Goal: Transaction & Acquisition: Purchase product/service

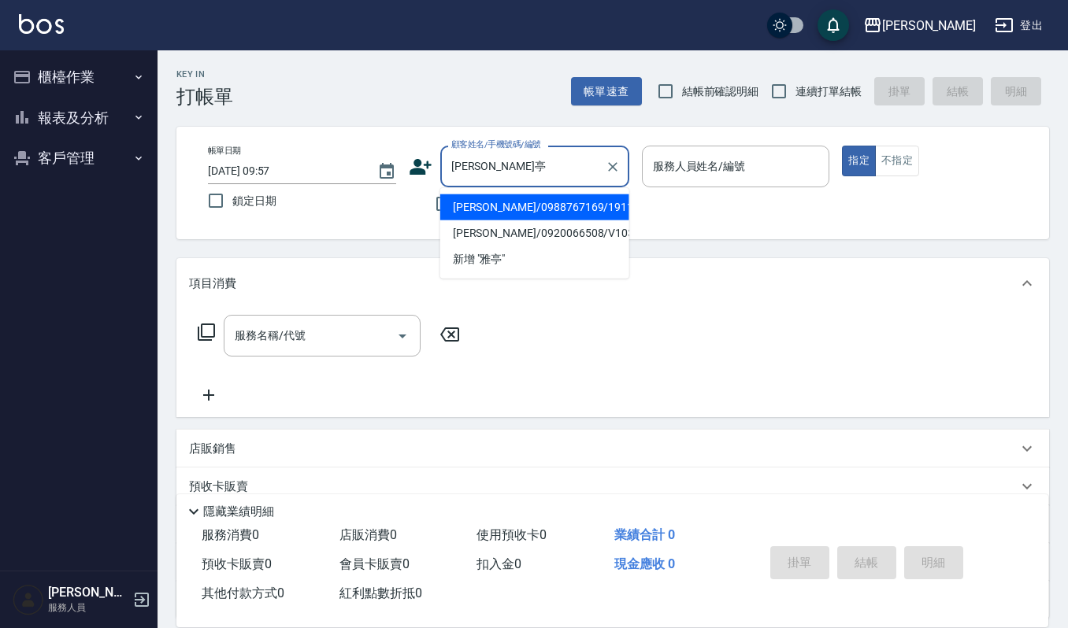
click at [488, 200] on li "[PERSON_NAME]/0988767169/191105" at bounding box center [534, 207] width 189 height 26
type input "[PERSON_NAME]/0988767169/191105"
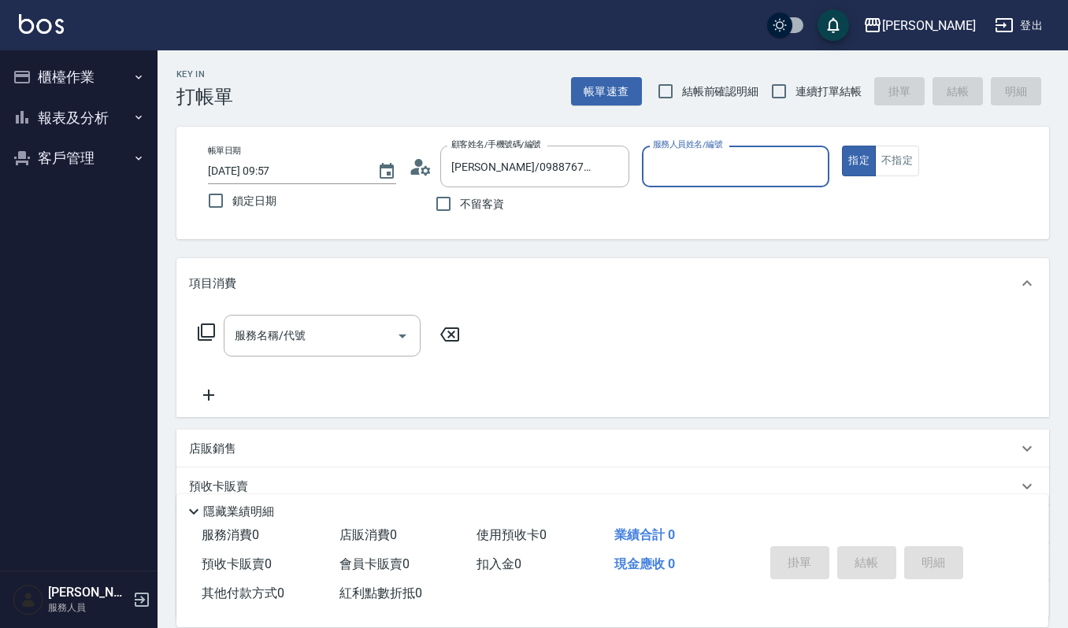
type input "吉兒-4"
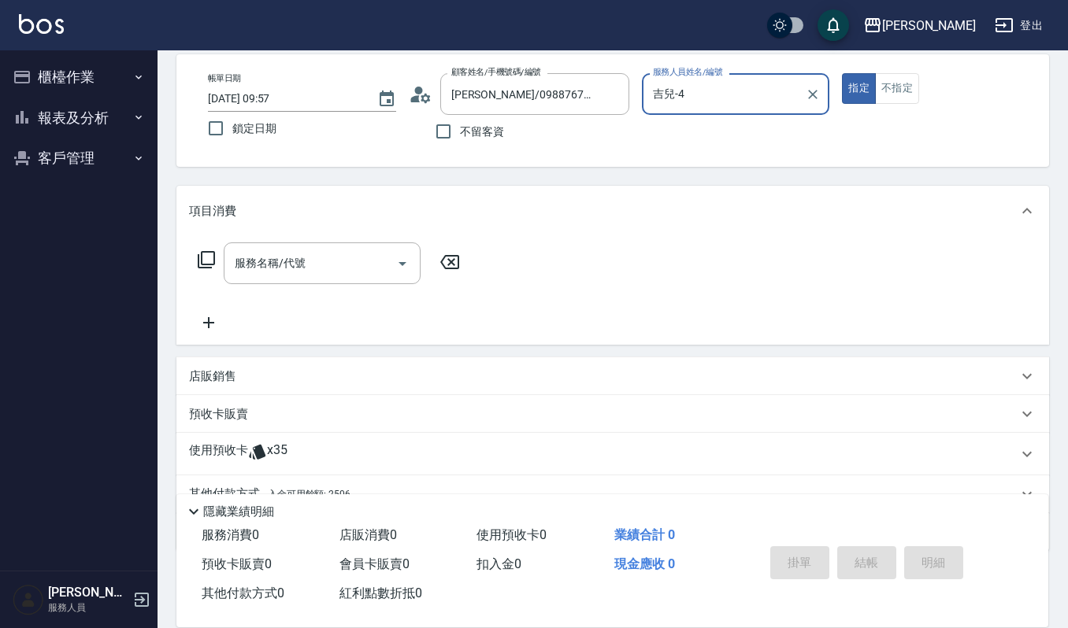
scroll to position [143, 0]
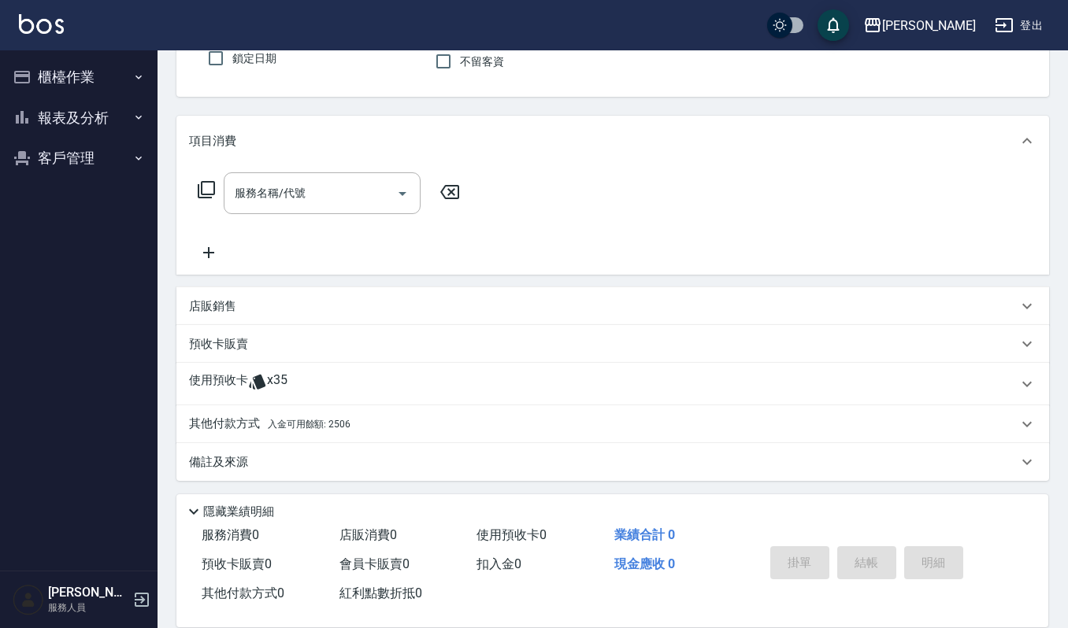
click at [366, 430] on div "其他付款方式 入金可用餘額: 2506" at bounding box center [603, 424] width 828 height 17
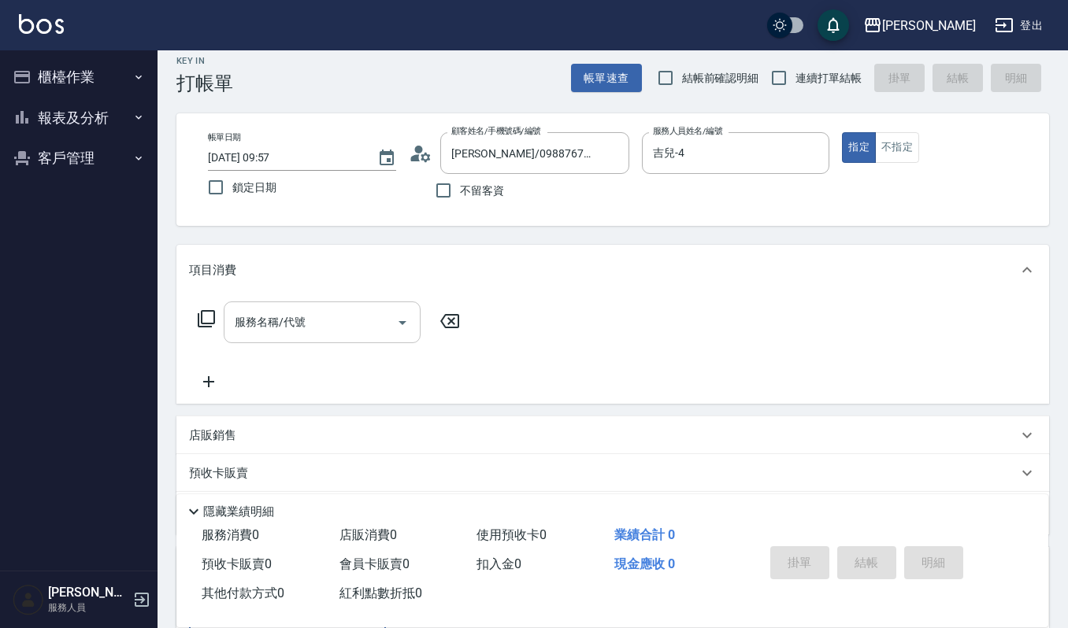
scroll to position [0, 0]
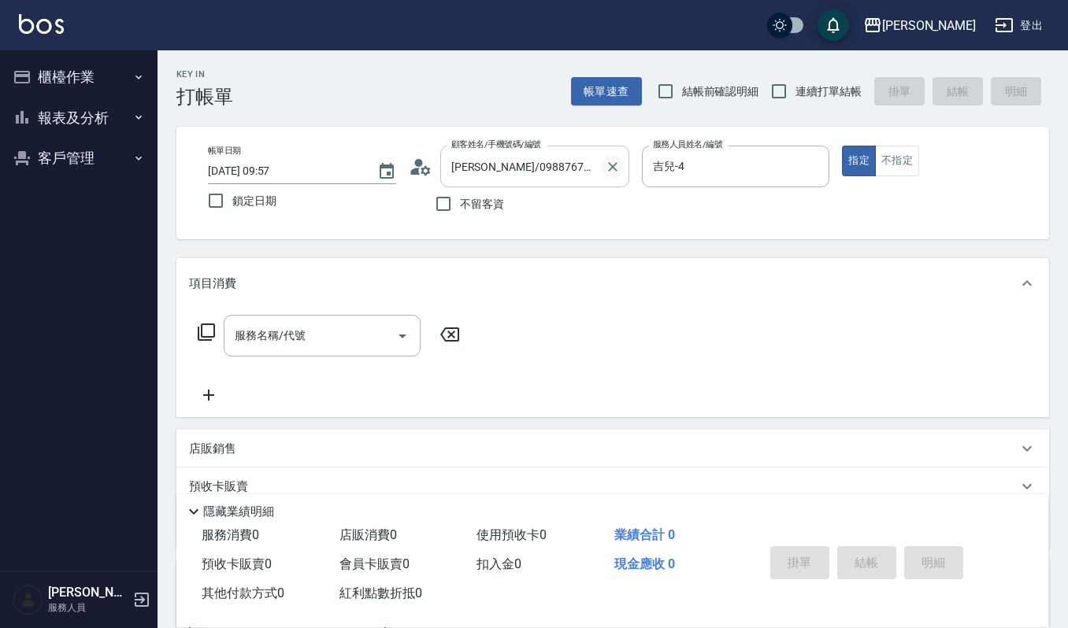
click at [611, 168] on icon "Clear" at bounding box center [612, 166] width 9 height 9
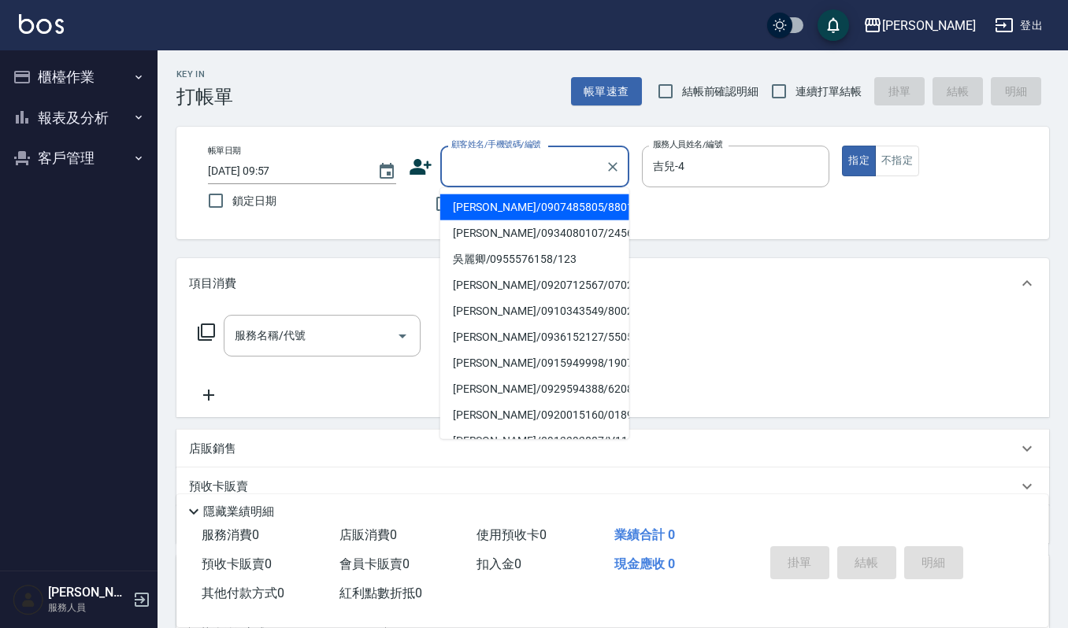
click at [501, 167] on input "顧客姓名/手機號碼/編號" at bounding box center [522, 167] width 151 height 28
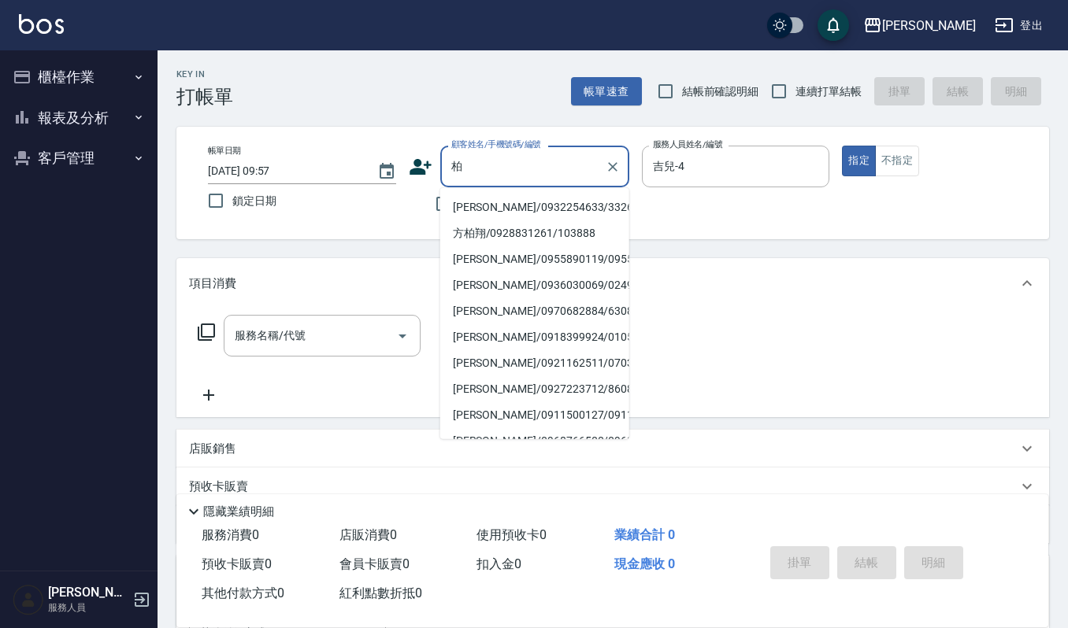
type input "[PERSON_NAME]/0932254633/3326"
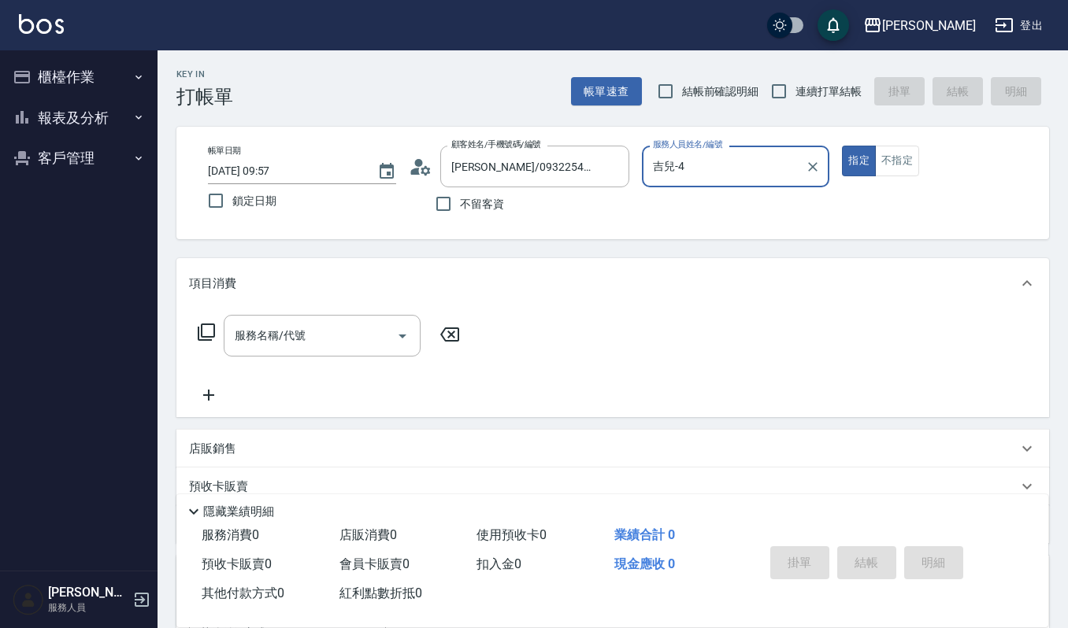
type input "Sammi-8"
click at [615, 167] on icon "Clear" at bounding box center [613, 167] width 16 height 16
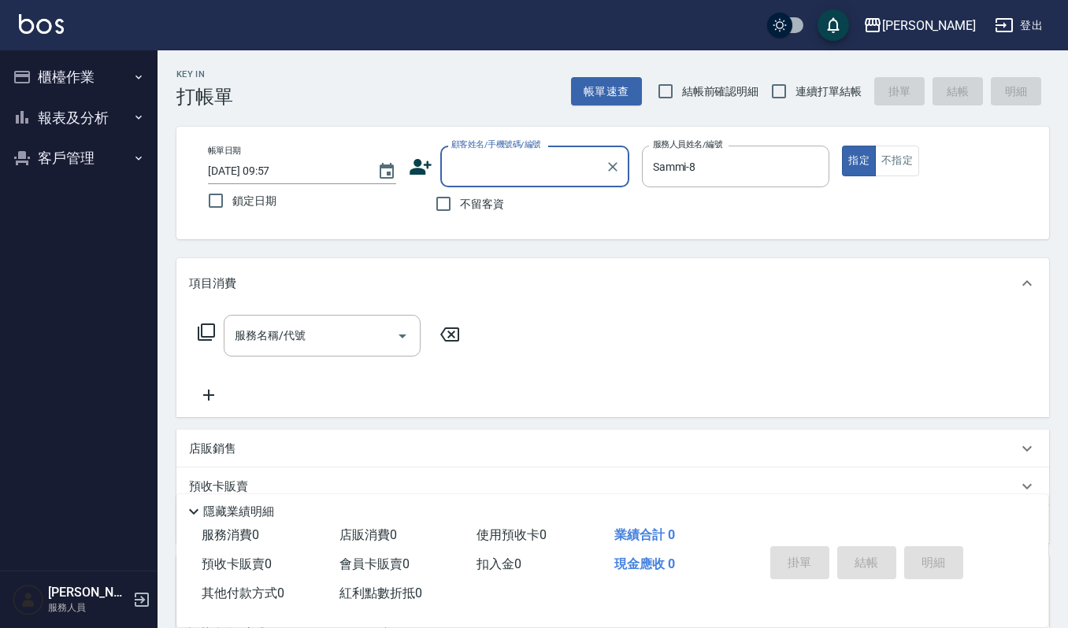
click at [561, 171] on input "顧客姓名/手機號碼/編號" at bounding box center [522, 167] width 151 height 28
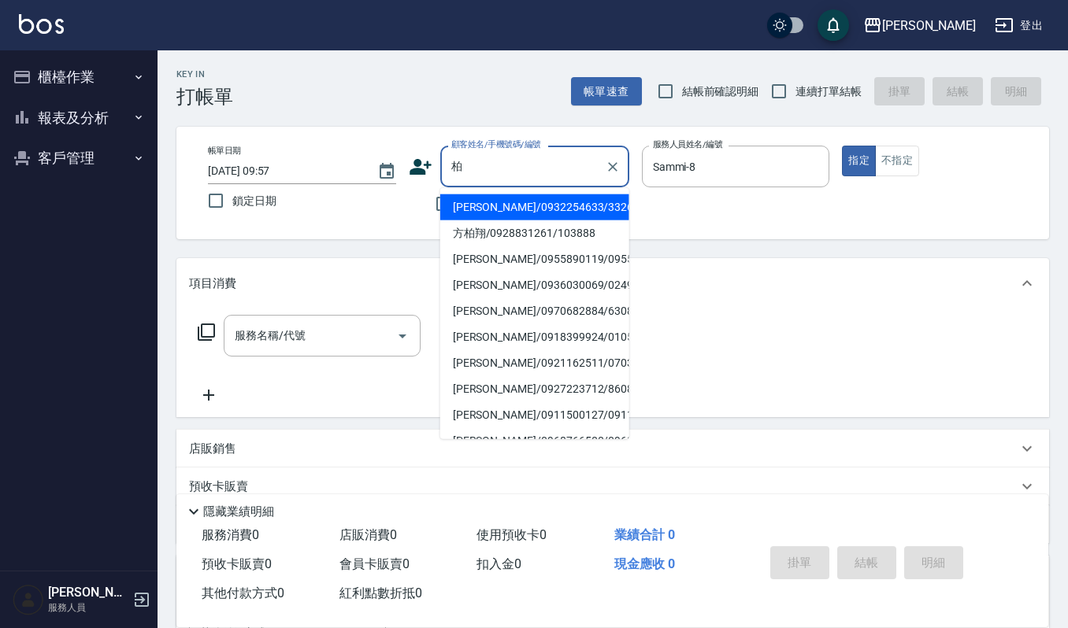
click at [545, 298] on li "[PERSON_NAME]/0936030069/02496" at bounding box center [534, 285] width 189 height 26
type input "[PERSON_NAME]/0936030069/02496"
type input "Joalin-6"
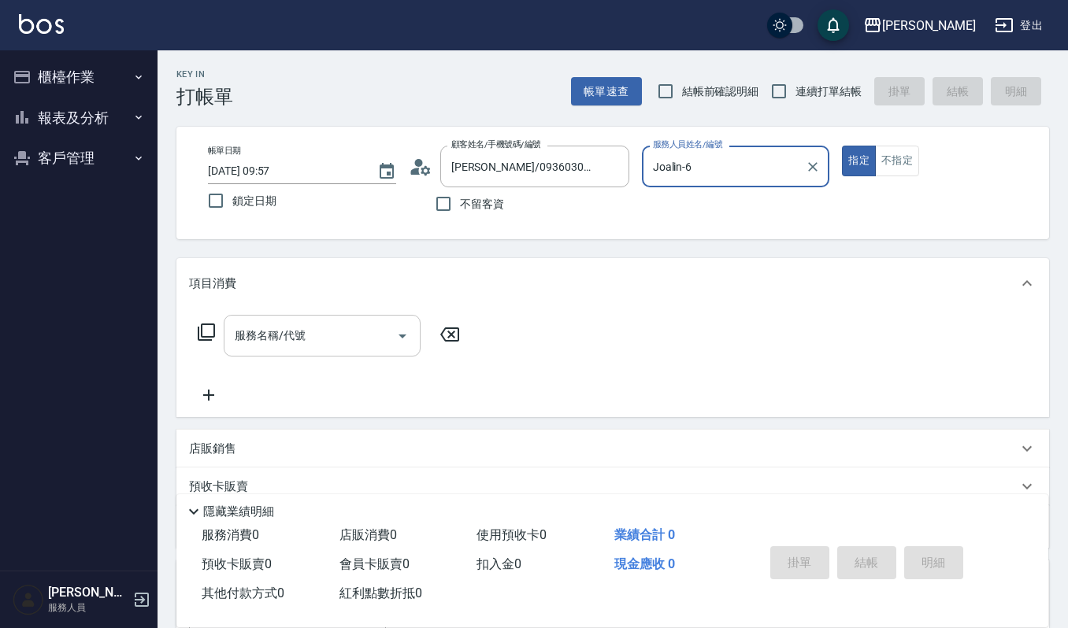
click at [302, 340] on input "服務名稱/代號" at bounding box center [310, 336] width 159 height 28
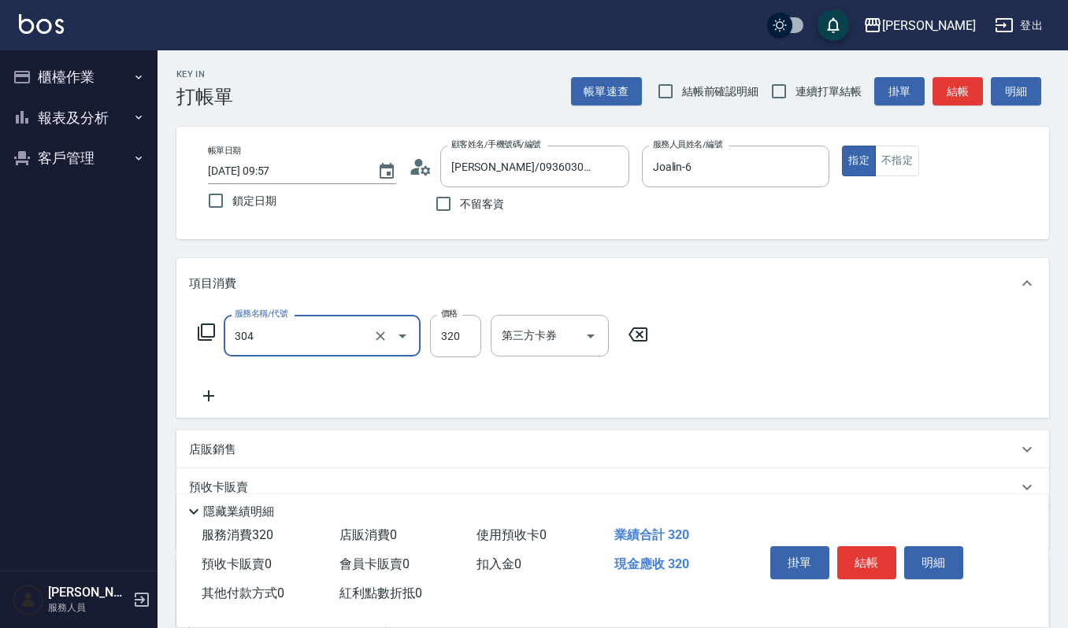
type input "剪髮卡320(304)"
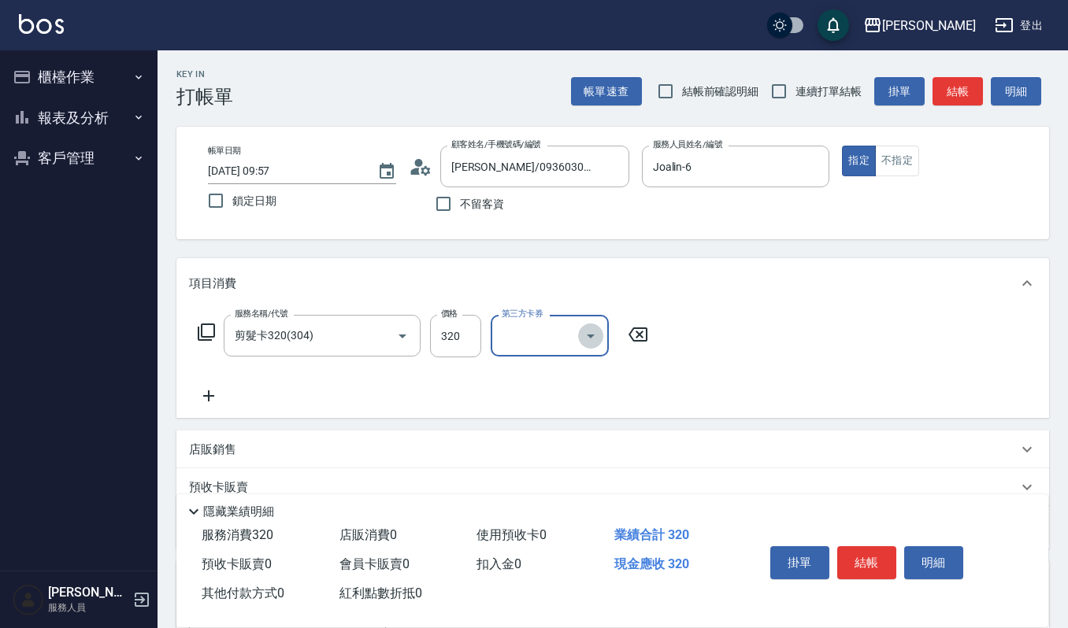
click at [589, 332] on icon "Open" at bounding box center [590, 336] width 19 height 19
click at [568, 398] on span "舊有卡券" at bounding box center [550, 402] width 118 height 26
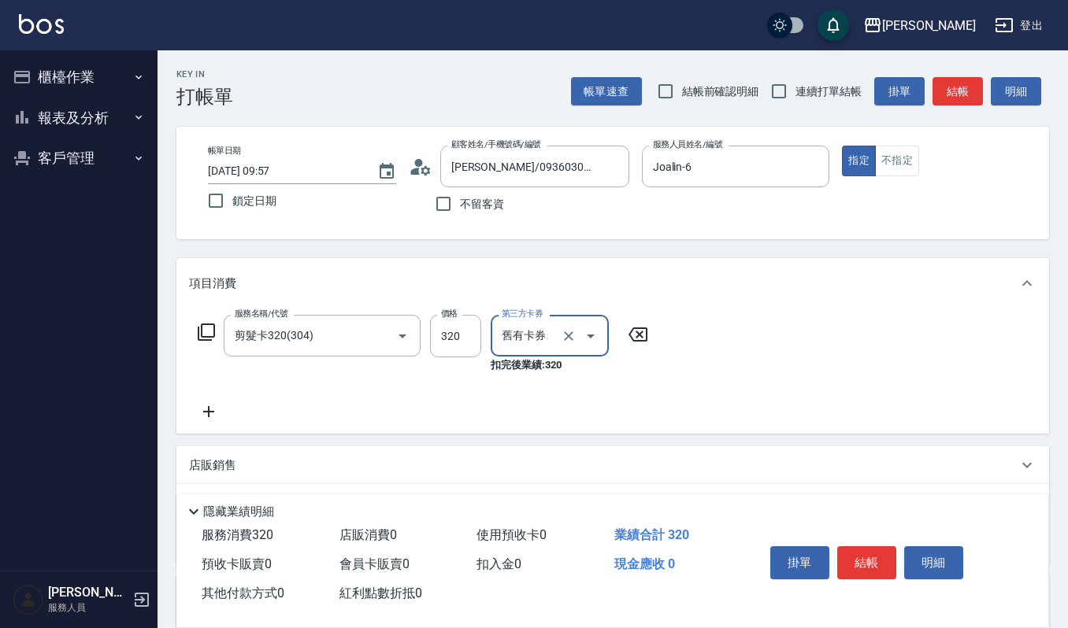
type input "舊有卡券"
click at [880, 567] on button "結帳" at bounding box center [866, 562] width 59 height 33
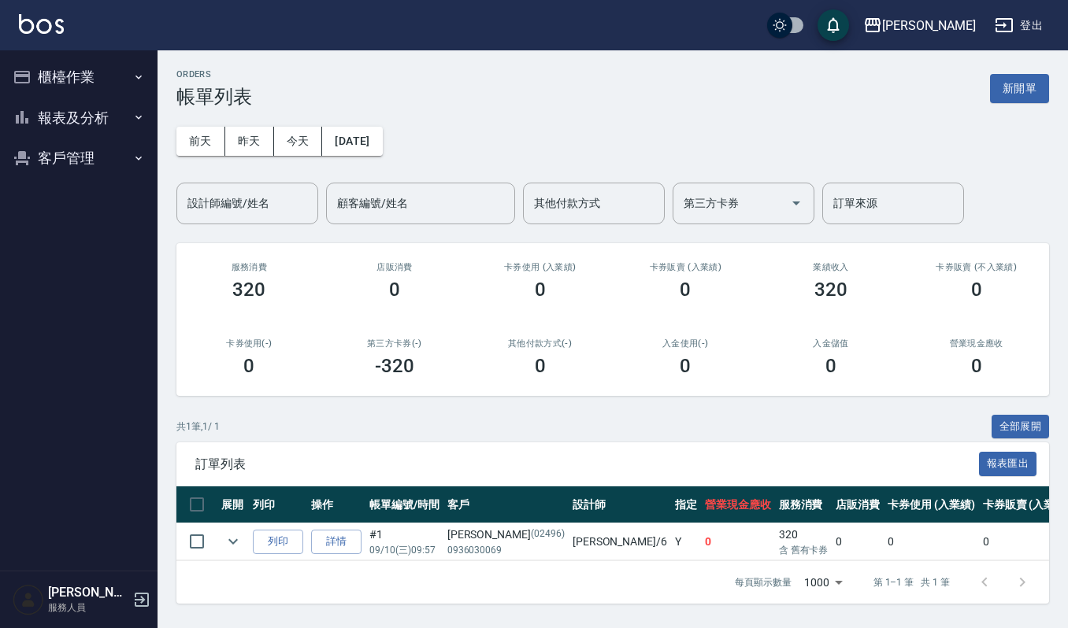
scroll to position [10, 0]
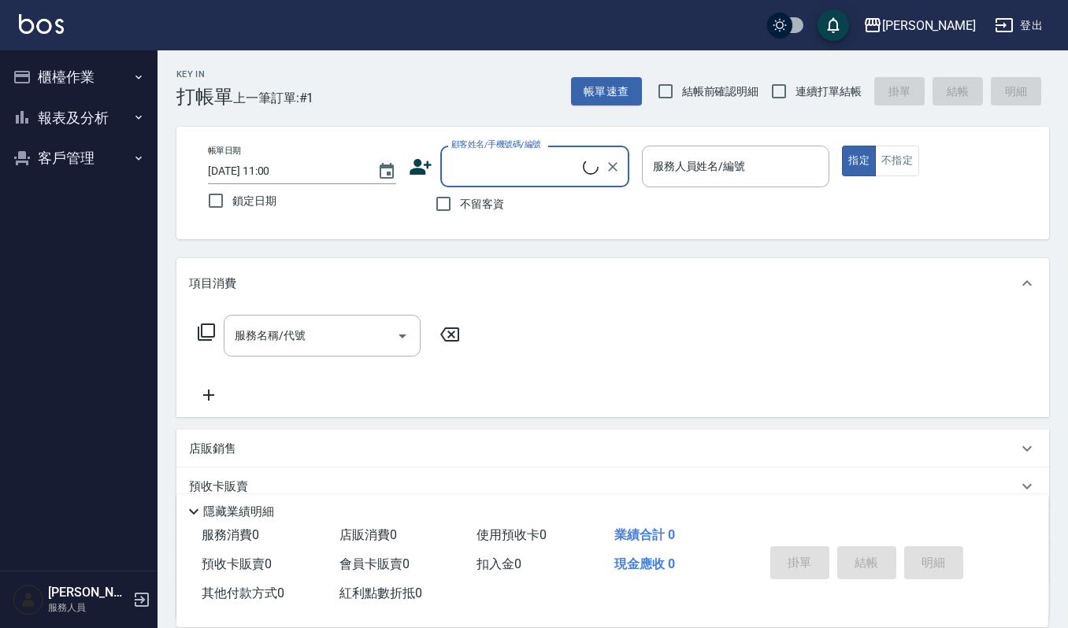
click at [520, 180] on div "顧客姓名/手機號碼/編號" at bounding box center [534, 167] width 189 height 42
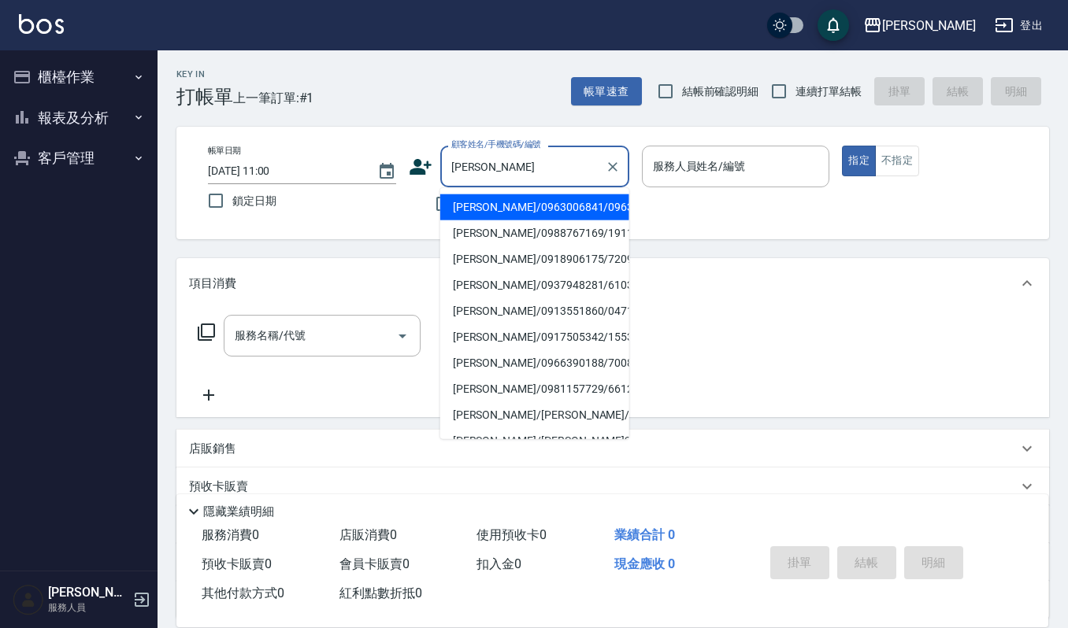
click at [520, 221] on li "[PERSON_NAME]/0988767169/191105" at bounding box center [534, 233] width 189 height 26
type input "[PERSON_NAME]/0988767169/191105"
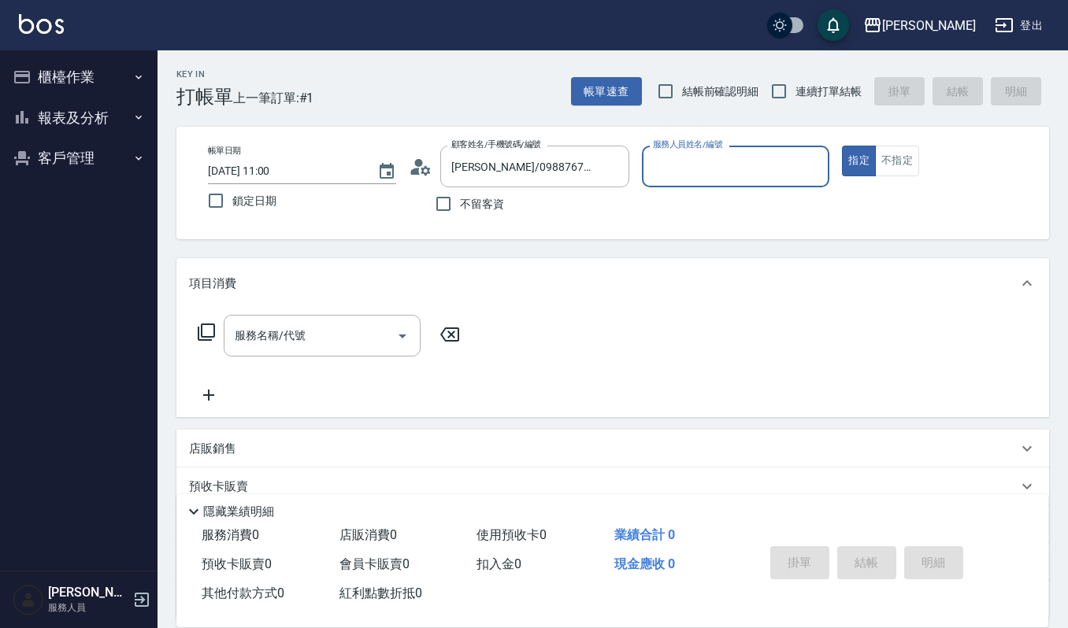
type input "吉兒-4"
click at [520, 224] on div "帳單日期 [DATE] 11:00 鎖定日期 顧客姓名/手機號碼/編號 [PERSON_NAME]/0988767169/191105 顧客姓名/手機號碼/編…" at bounding box center [612, 183] width 872 height 113
click at [322, 337] on input "服務名稱/代號" at bounding box center [310, 336] width 159 height 28
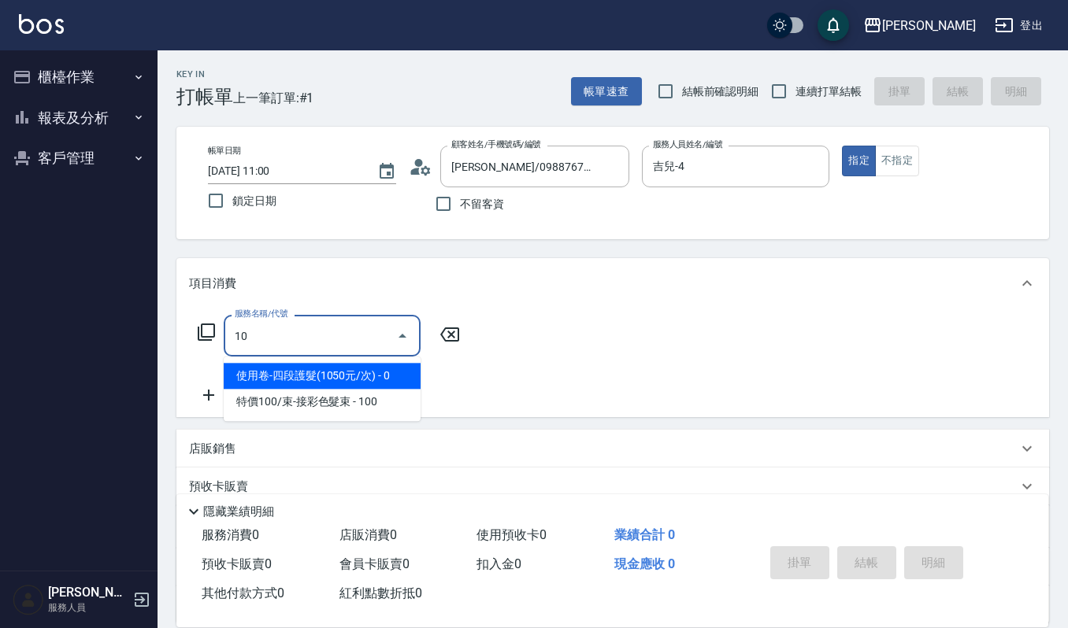
type input "101"
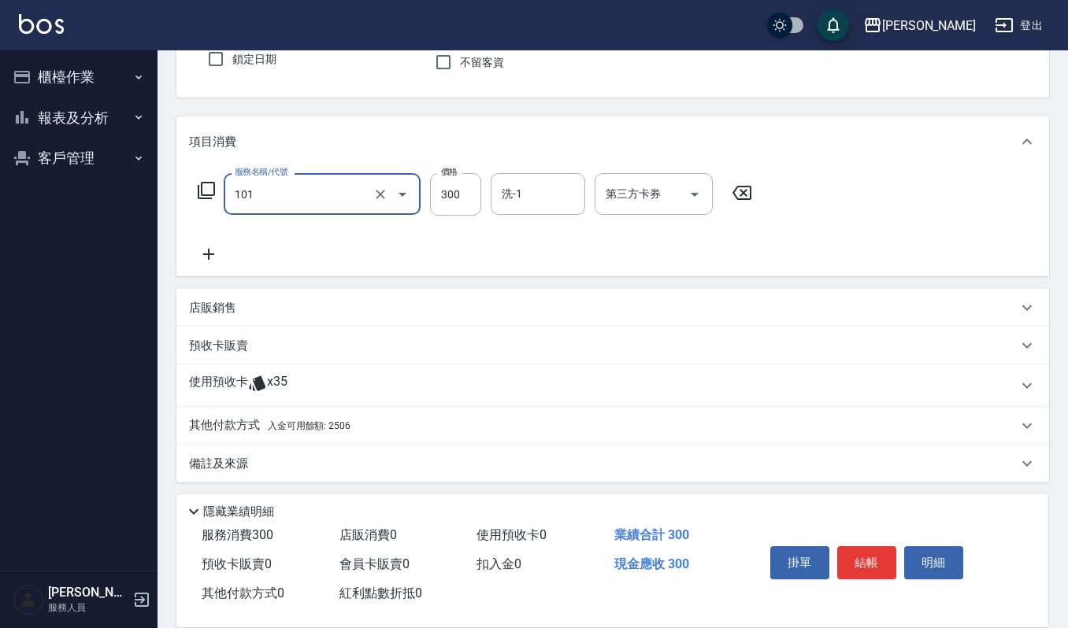
scroll to position [143, 0]
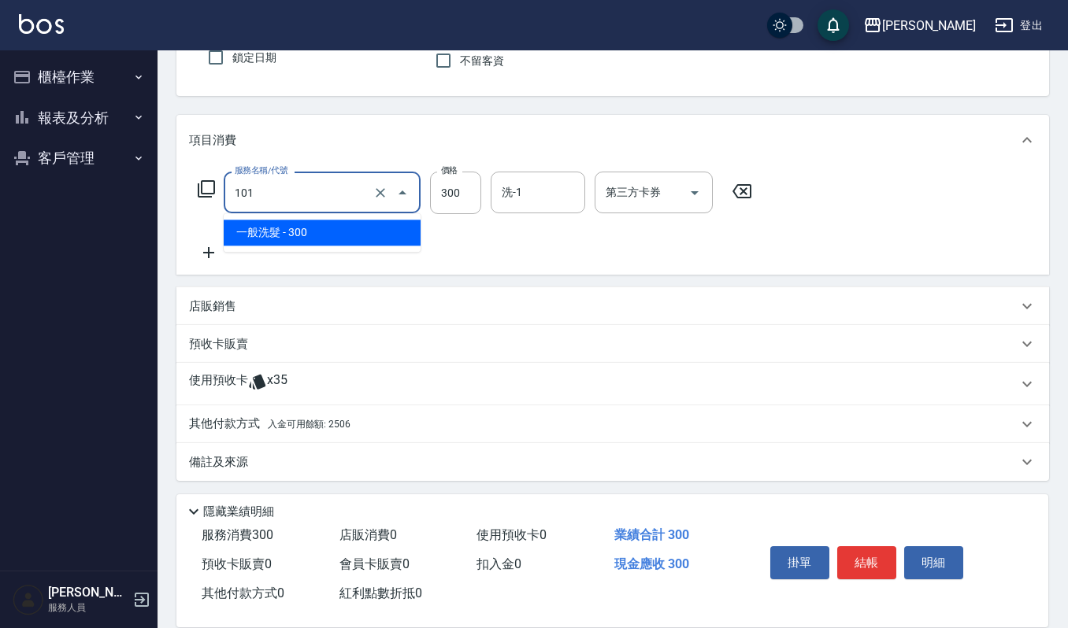
drag, startPoint x: 284, startPoint y: 200, endPoint x: 216, endPoint y: 193, distance: 68.9
click at [216, 193] on div "服務名稱/代號 101 服務名稱/代號 價格 300 價格 洗-1 洗-1 第三方卡券 第三方卡券" at bounding box center [475, 193] width 572 height 43
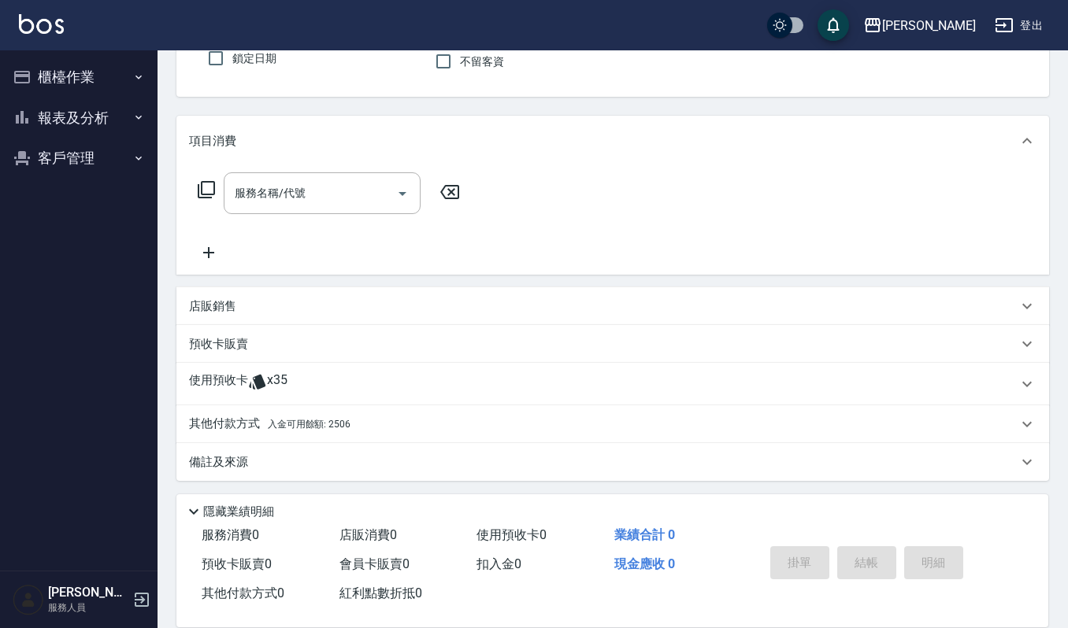
click at [546, 220] on div "服務名稱/代號 服務名稱/代號" at bounding box center [612, 220] width 872 height 109
click at [367, 422] on div "其他付款方式 入金可用餘額: 2506" at bounding box center [603, 424] width 828 height 17
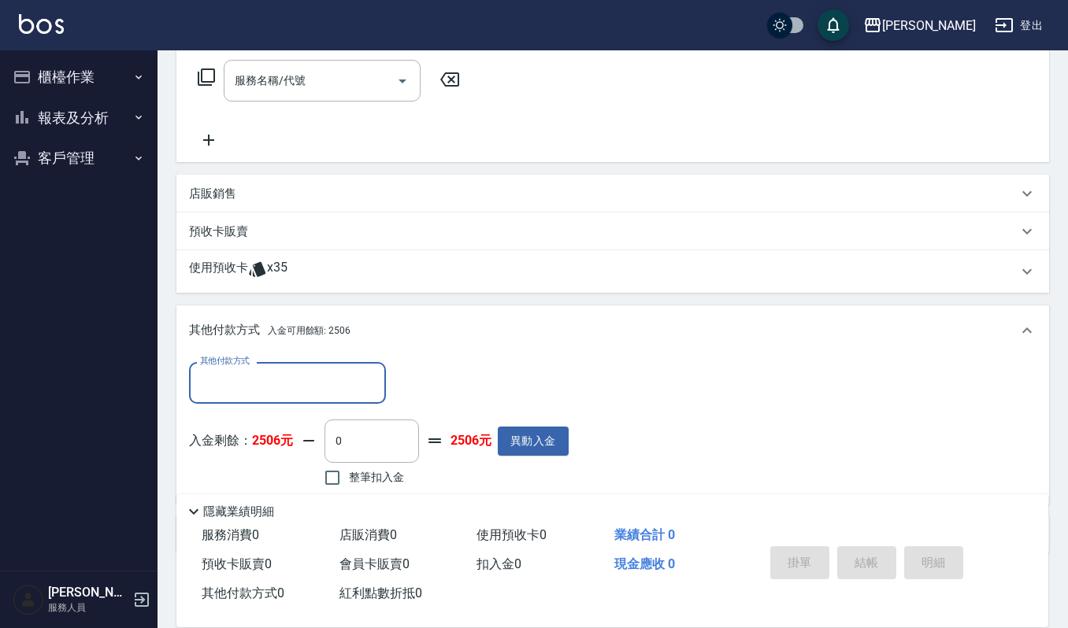
scroll to position [328, 0]
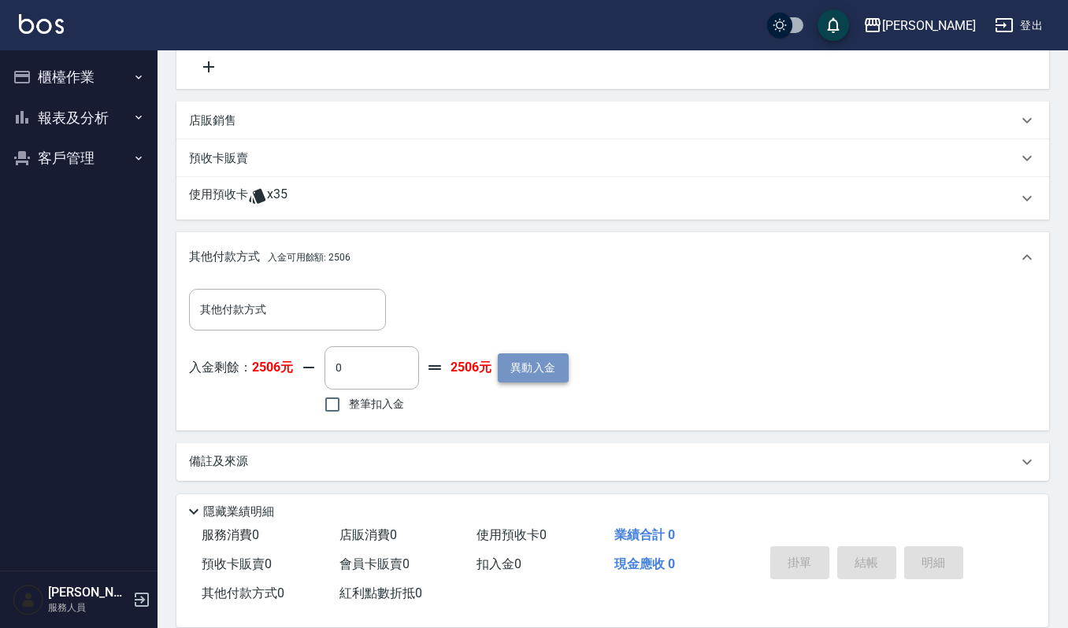
click at [546, 366] on button "異動入金" at bounding box center [533, 368] width 71 height 29
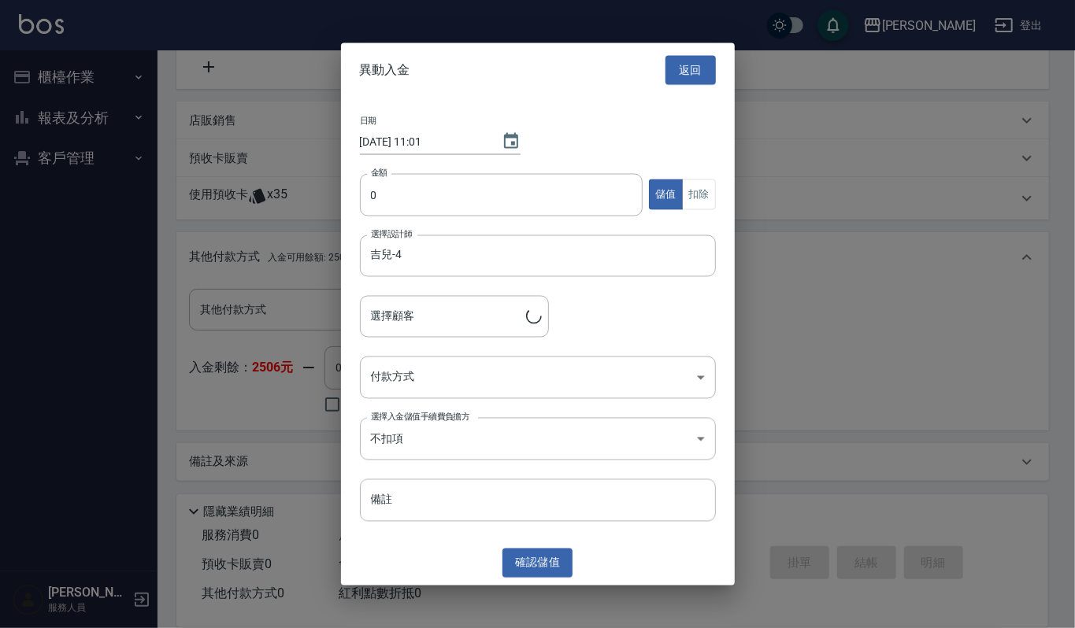
type input "[PERSON_NAME]/0988767169/191105"
click at [709, 69] on button "返回" at bounding box center [690, 70] width 50 height 29
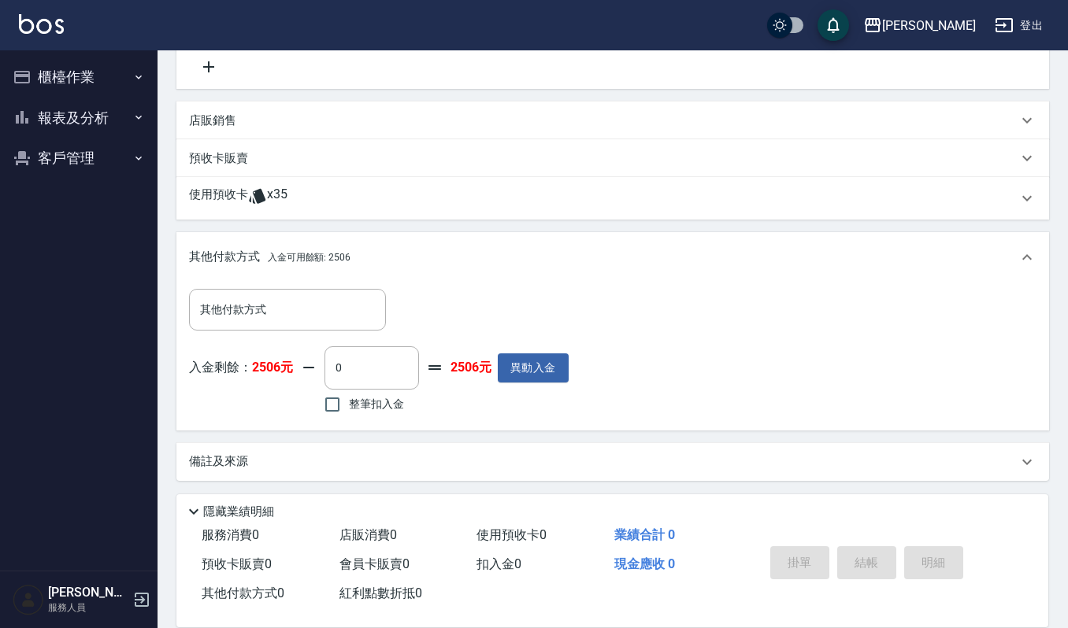
click at [435, 187] on div "使用預收卡 x35" at bounding box center [603, 199] width 828 height 24
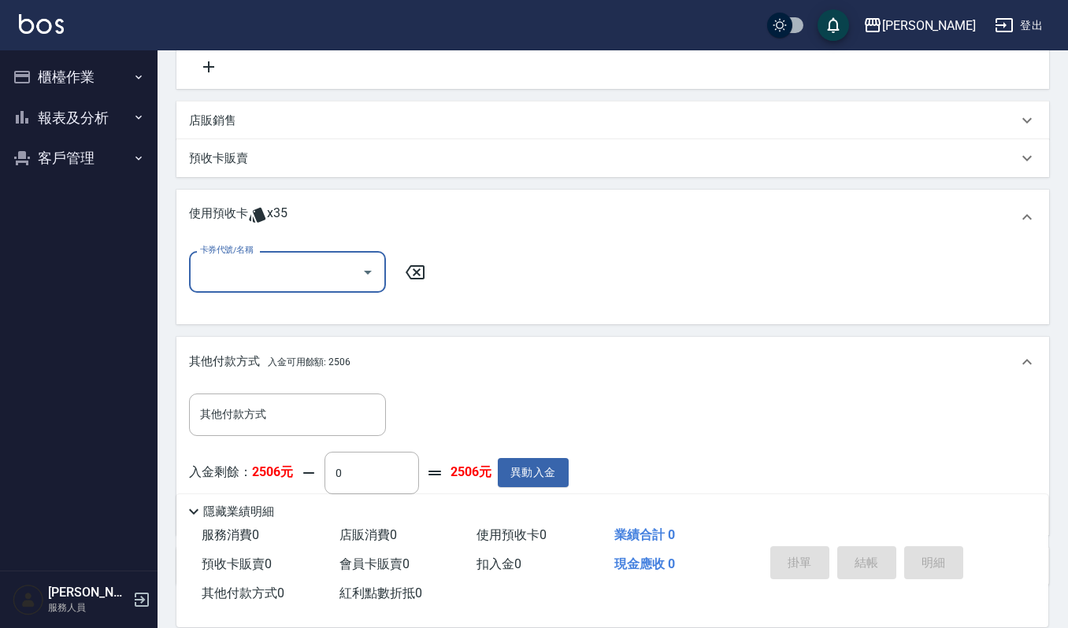
scroll to position [0, 0]
click at [460, 214] on div "使用預收卡 x35" at bounding box center [603, 218] width 828 height 24
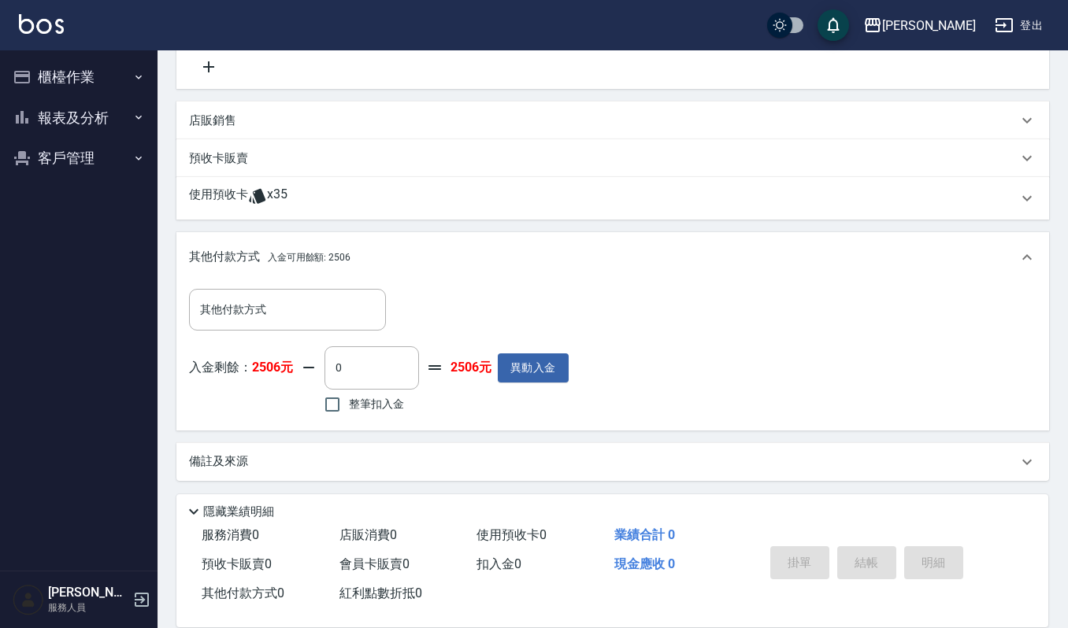
click at [339, 243] on div "其他付款方式 入金可用餘額: 2506" at bounding box center [612, 257] width 872 height 50
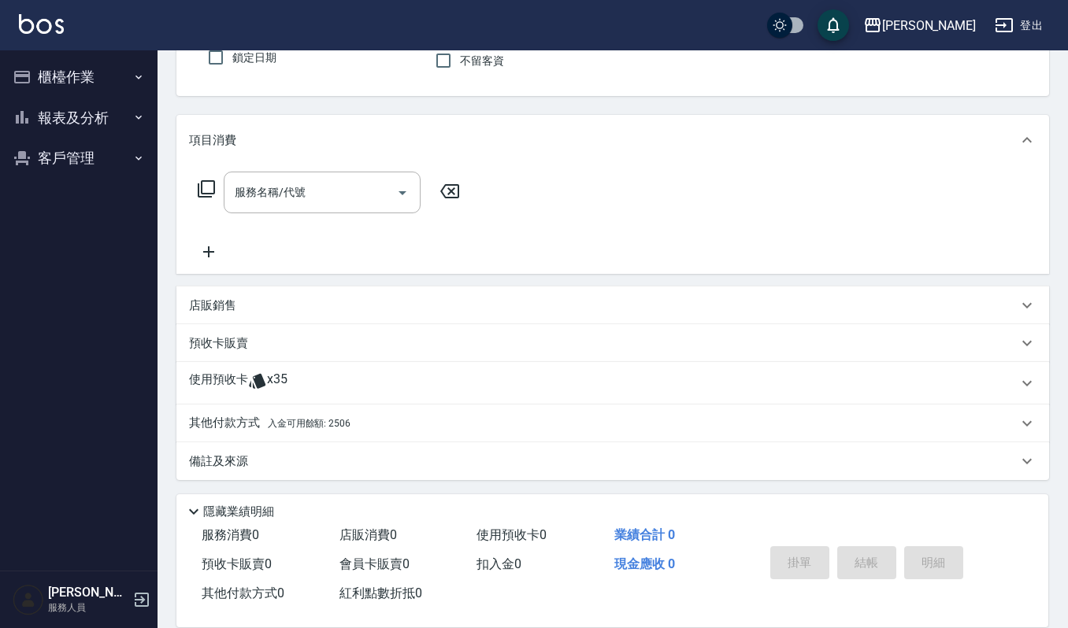
scroll to position [143, 0]
click at [350, 423] on div "其他付款方式 入金可用餘額: 2506" at bounding box center [603, 424] width 828 height 17
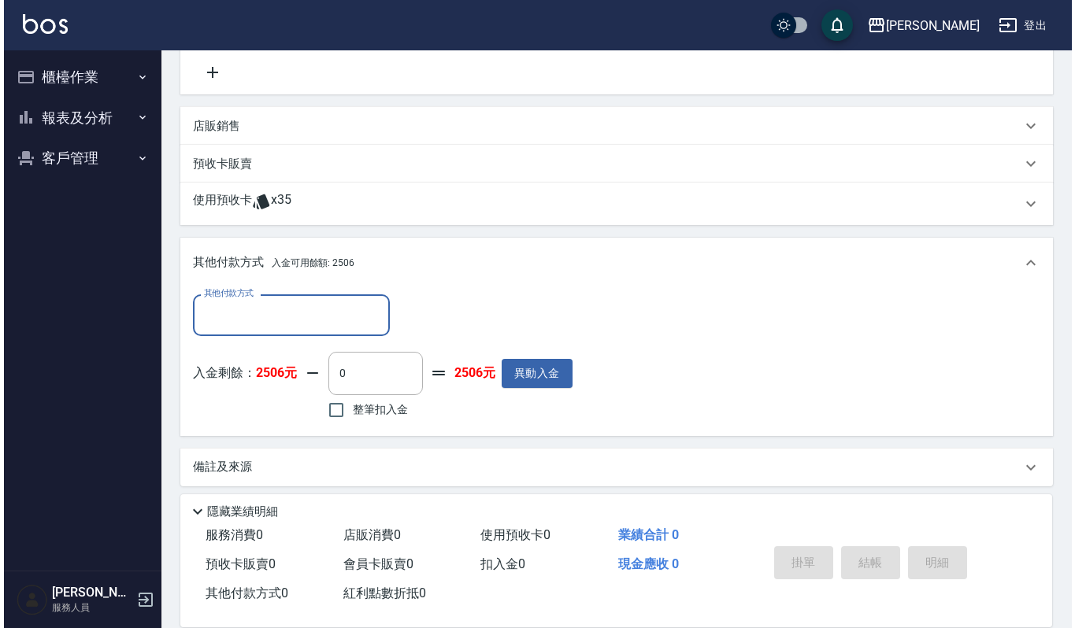
scroll to position [328, 0]
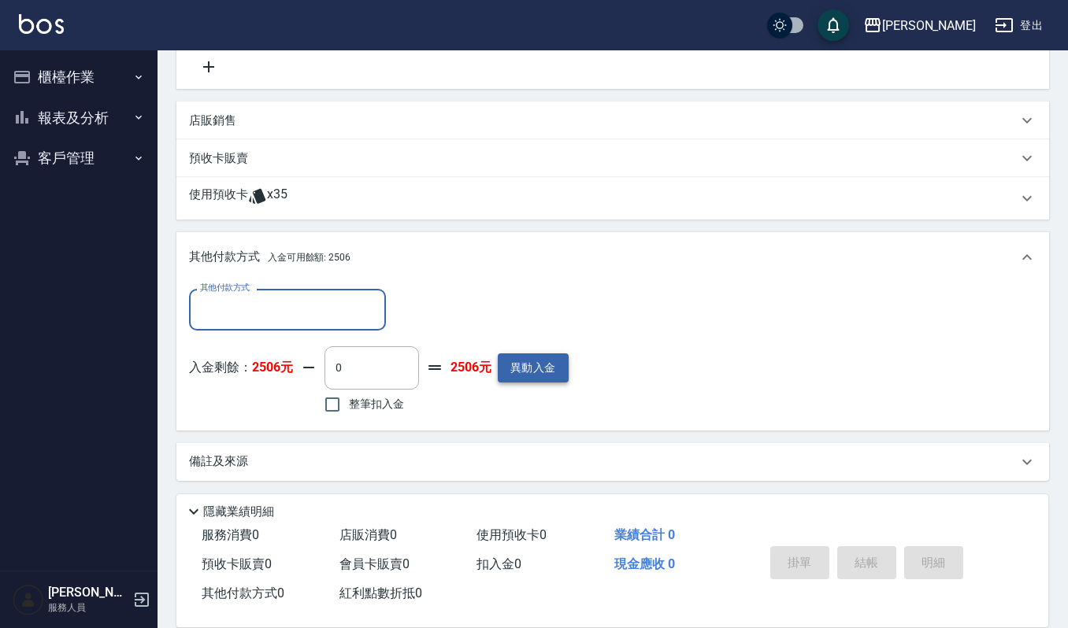
click at [549, 369] on button "異動入金" at bounding box center [533, 368] width 71 height 29
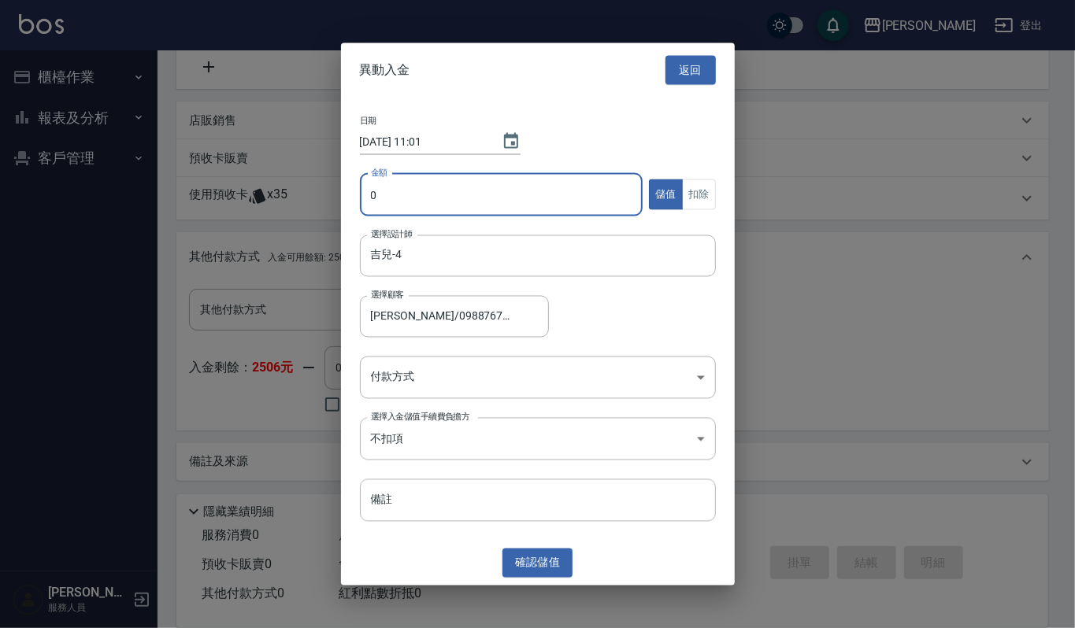
drag, startPoint x: 408, startPoint y: 215, endPoint x: 424, endPoint y: 200, distance: 21.7
click at [409, 212] on input "0" at bounding box center [501, 194] width 283 height 43
click at [424, 200] on input "0" at bounding box center [501, 194] width 283 height 43
drag, startPoint x: 252, startPoint y: 183, endPoint x: 243, endPoint y: 183, distance: 8.7
click at [243, 183] on div "異動入金 返回 日期 2025/09/10 11:01 金額 0 金額 儲值 扣除 選擇設計師 吉兒-4 選擇設計師 選擇顧客 黃雅亭/0988767169/…" at bounding box center [537, 314] width 1075 height 628
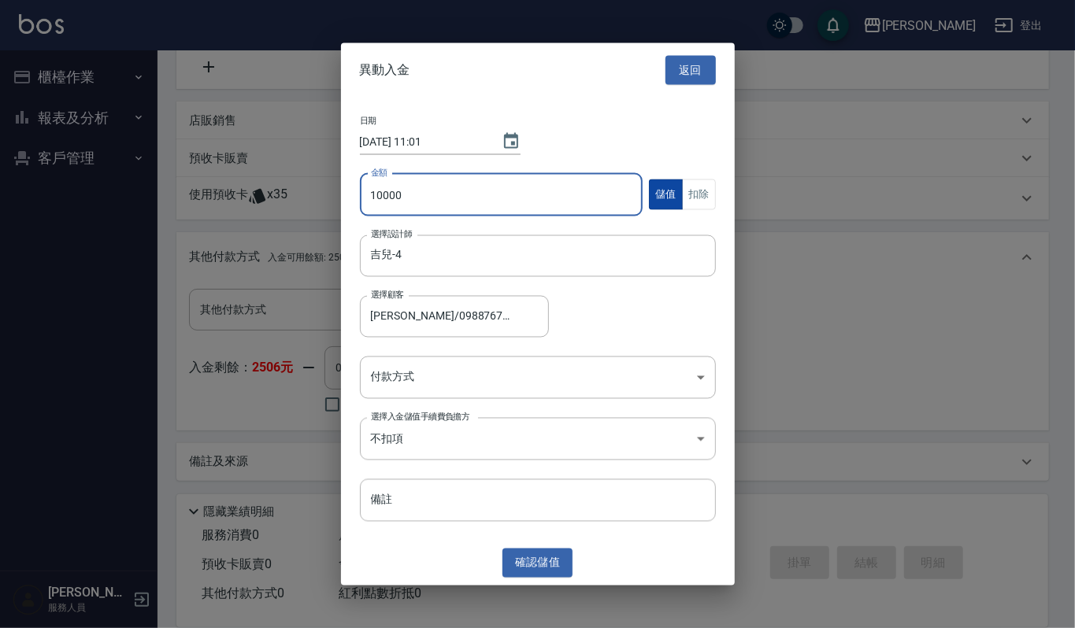
type input "10000"
click at [669, 192] on button "儲值" at bounding box center [666, 195] width 34 height 31
click at [624, 343] on div "日期 2025/09/10 11:01 金額 10000 金額 儲值 扣除 選擇設計師 吉兒-4 選擇設計師 選擇顧客 黃雅亭/0988767169/1911…" at bounding box center [538, 319] width 394 height 444
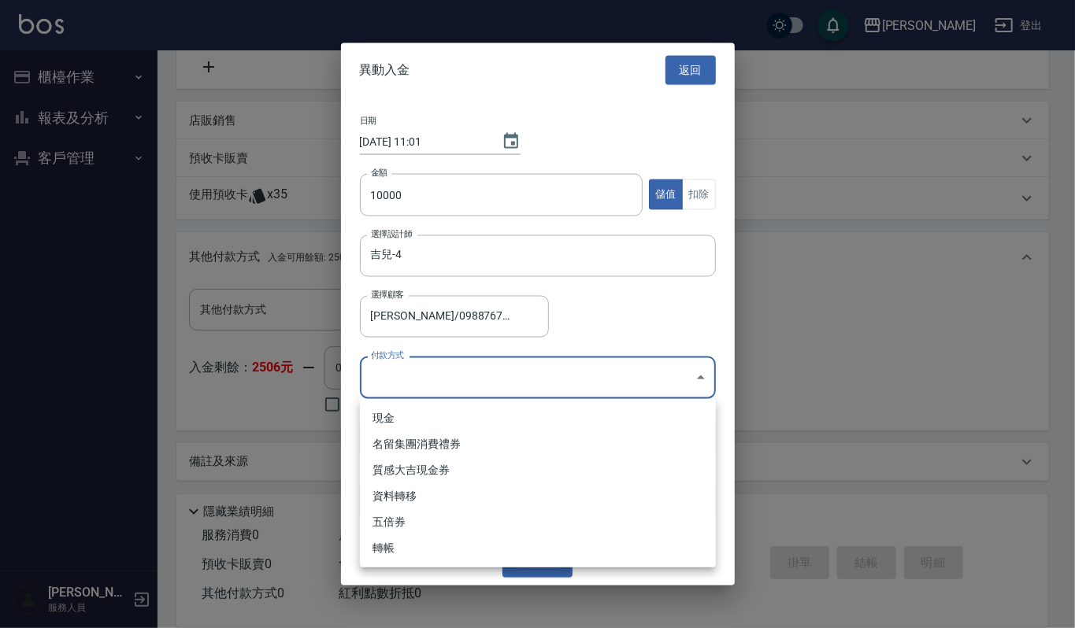
click at [622, 366] on body "上越傑森 登出 櫃檯作業 打帳單 帳單列表 掛單列表 營業儀表板 現金收支登錄 每日結帳 現場電腦打卡 報表及分析 報表目錄 店家區間累計表 店家日報表 互助…" at bounding box center [537, 151] width 1075 height 958
click at [669, 319] on div at bounding box center [537, 314] width 1075 height 628
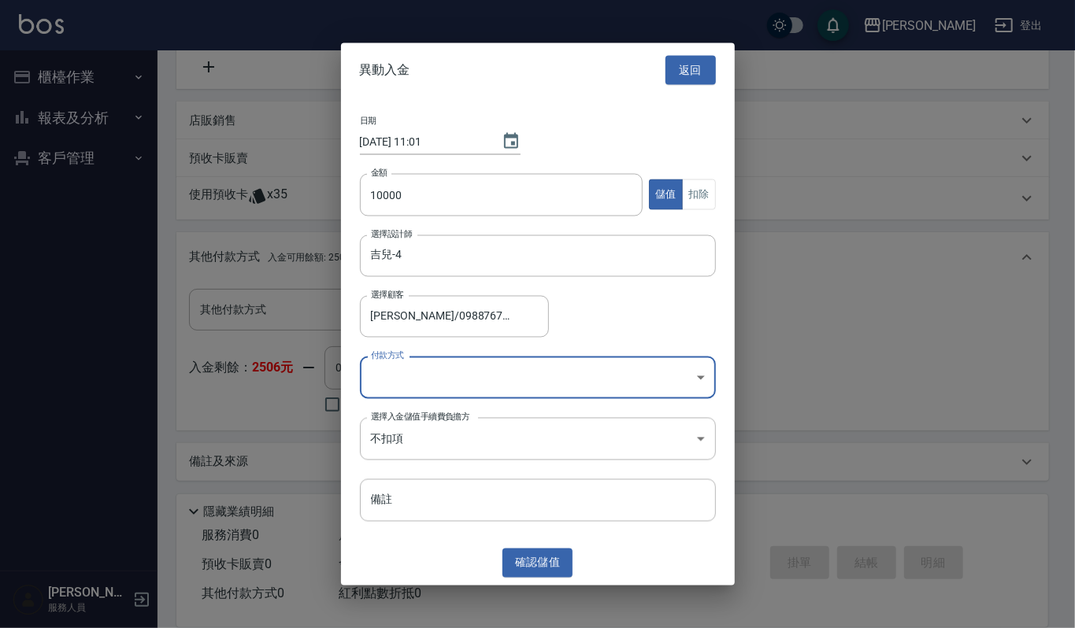
click at [455, 373] on body "上越傑森 登出 櫃檯作業 打帳單 帳單列表 掛單列表 營業儀表板 現金收支登錄 每日結帳 現場電腦打卡 報表及分析 報表目錄 店家區間累計表 店家日報表 互助…" at bounding box center [537, 151] width 1075 height 958
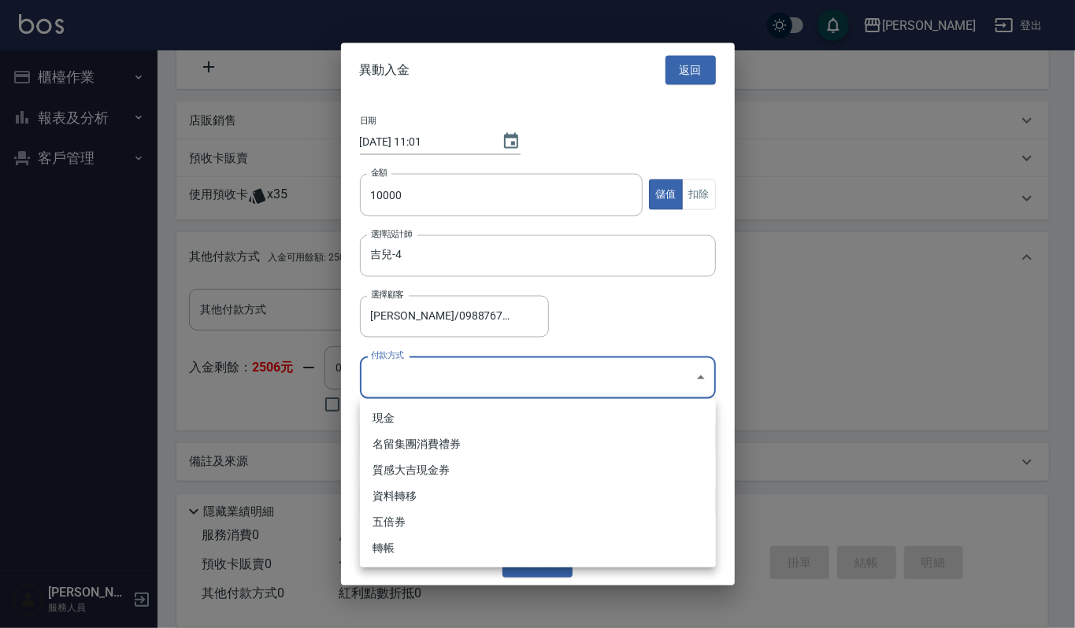
click at [411, 414] on li "現金" at bounding box center [538, 419] width 356 height 26
type input "現金"
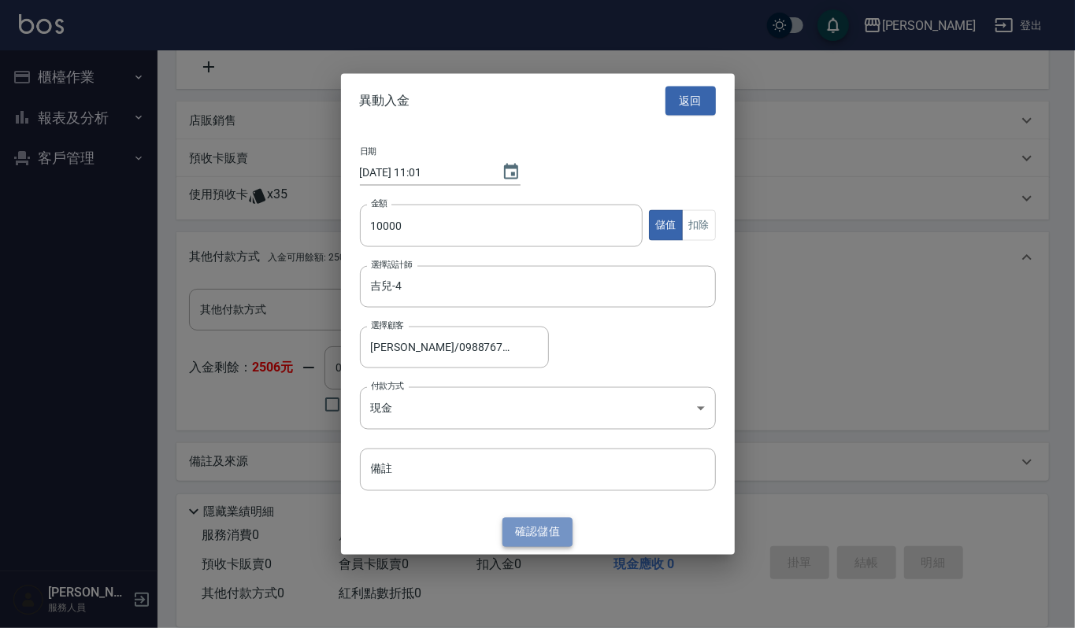
click at [543, 535] on button "確認 儲值" at bounding box center [537, 532] width 71 height 29
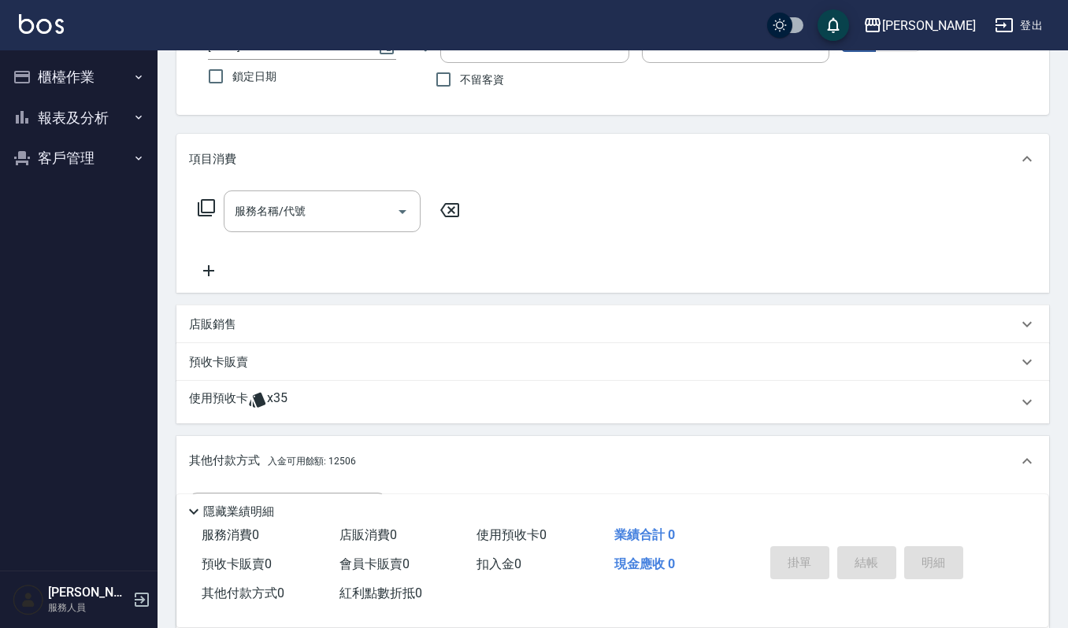
scroll to position [13, 0]
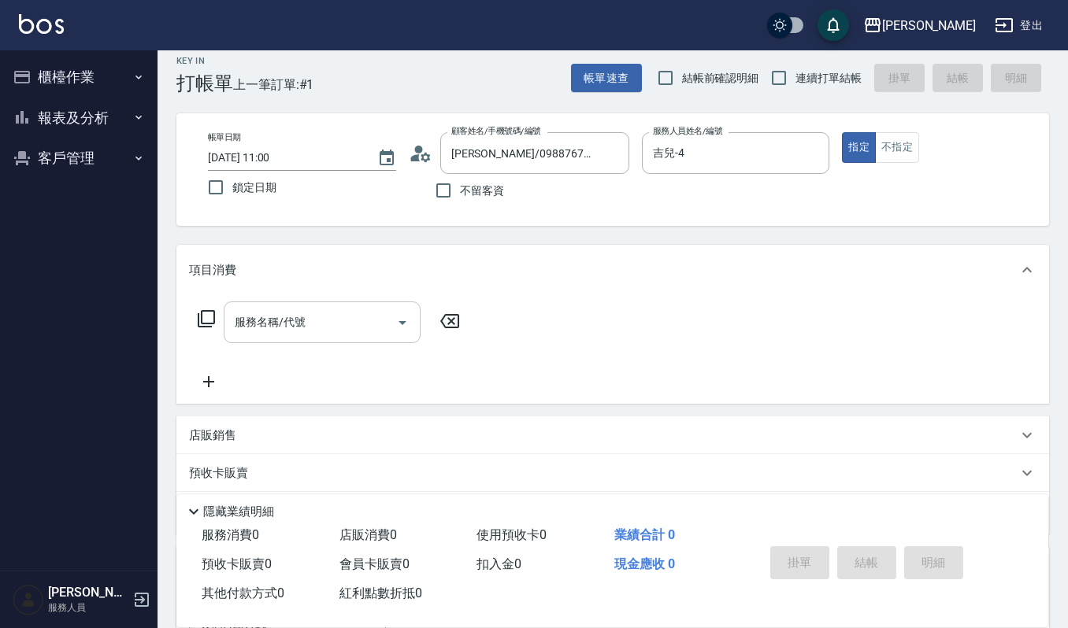
click at [294, 335] on input "服務名稱/代號" at bounding box center [310, 323] width 159 height 28
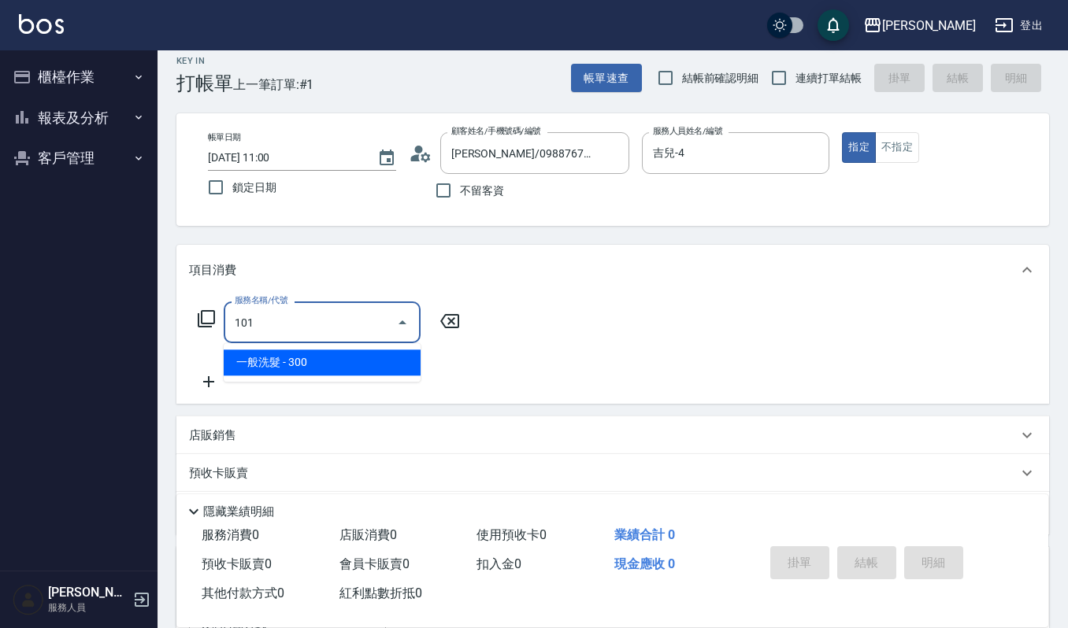
type input "一般洗髮(101)"
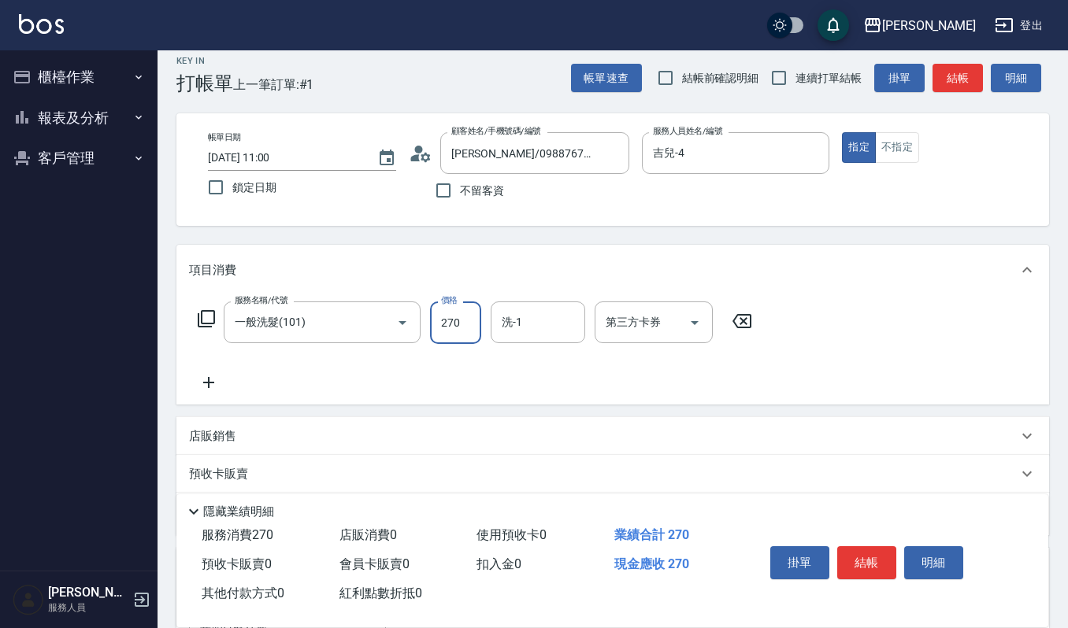
type input "270"
type input "郁涵-23"
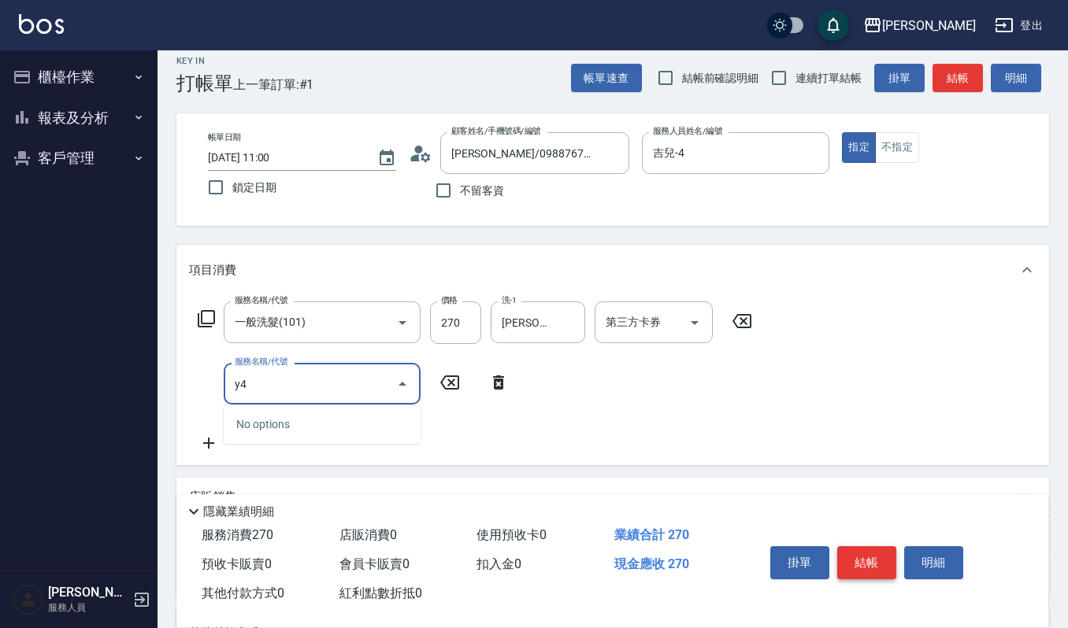
type input "y"
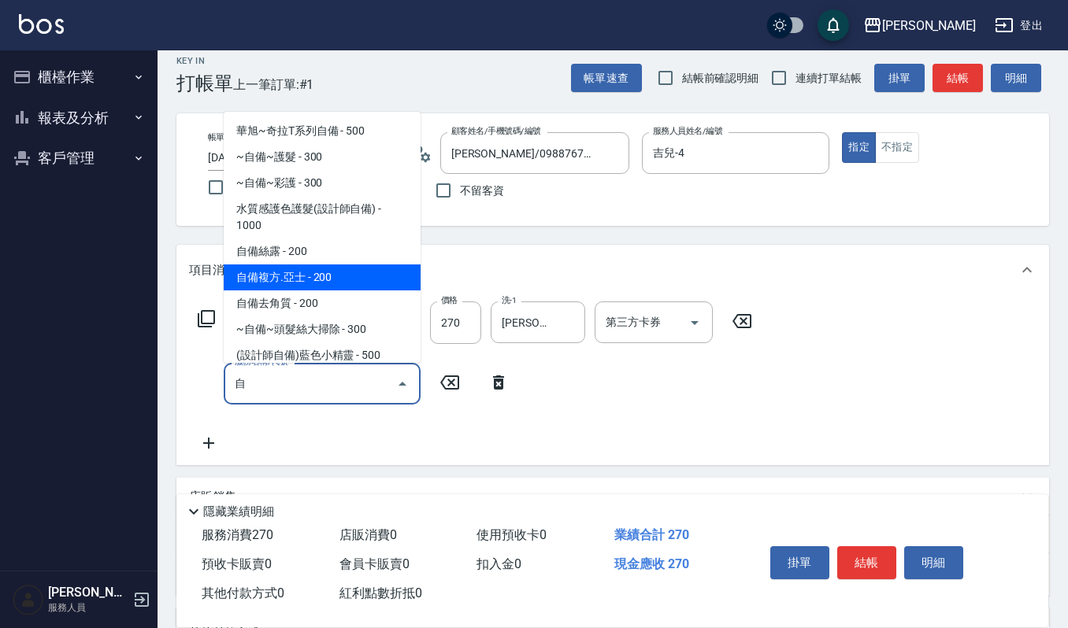
click at [326, 271] on span "自備複方.亞士 - 200" at bounding box center [322, 278] width 197 height 26
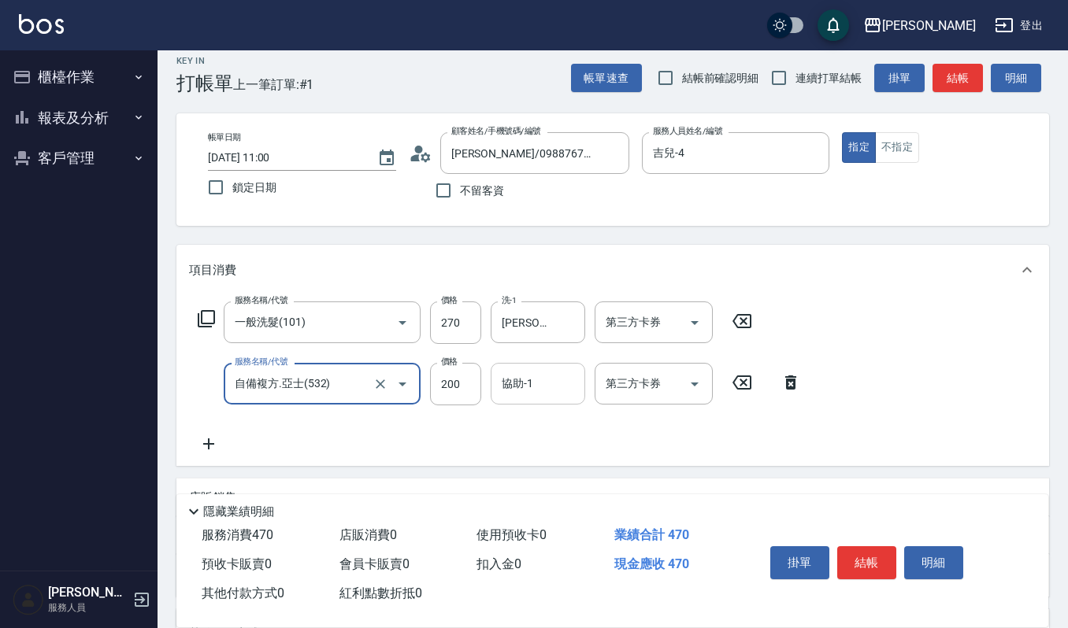
type input "自備複方.亞士(532)"
click at [517, 391] on div "協助-1 協助-1" at bounding box center [538, 384] width 94 height 42
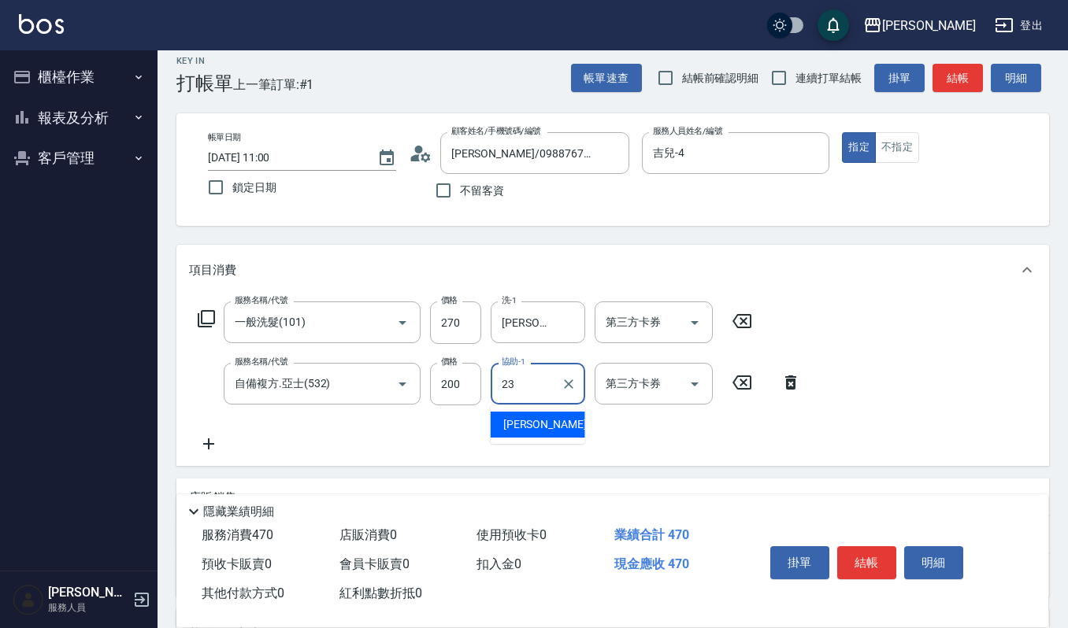
type input "[PERSON_NAME]-23"
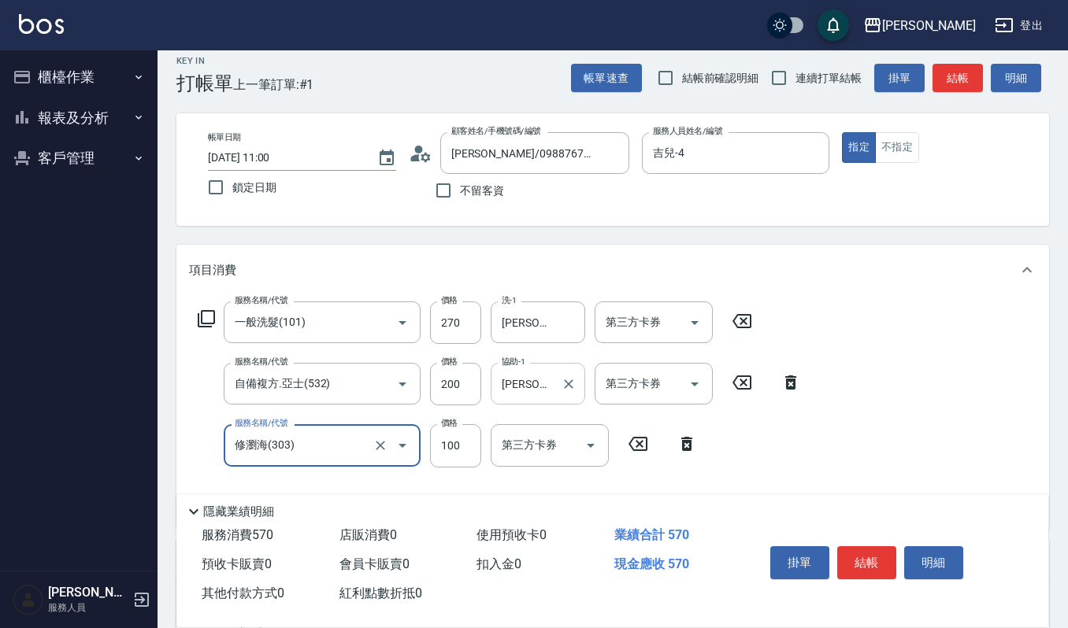
type input "修瀏海(303)"
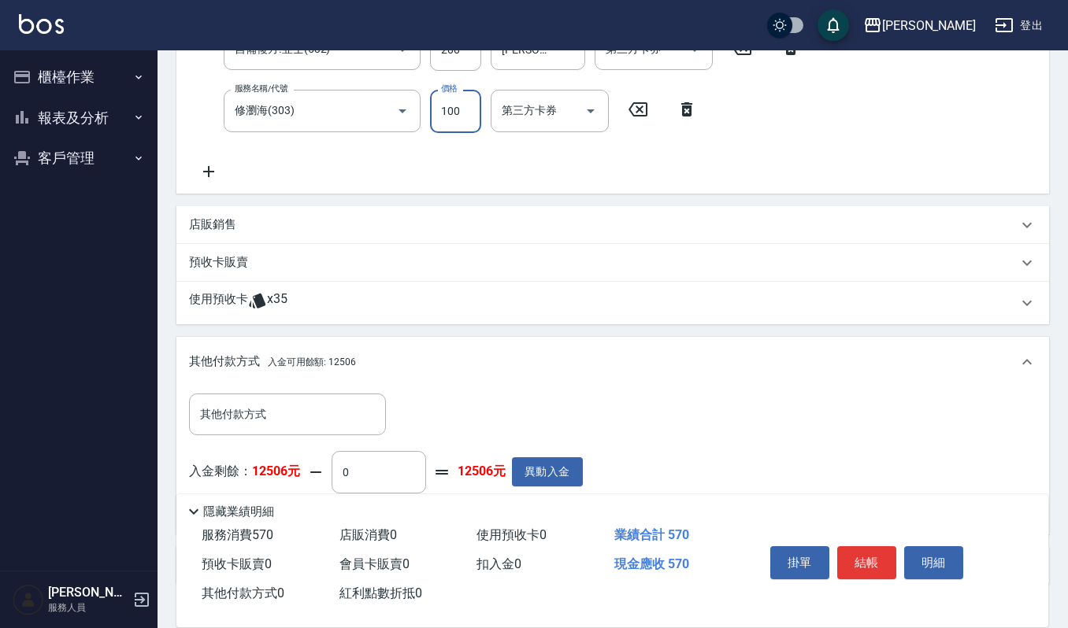
scroll to position [452, 0]
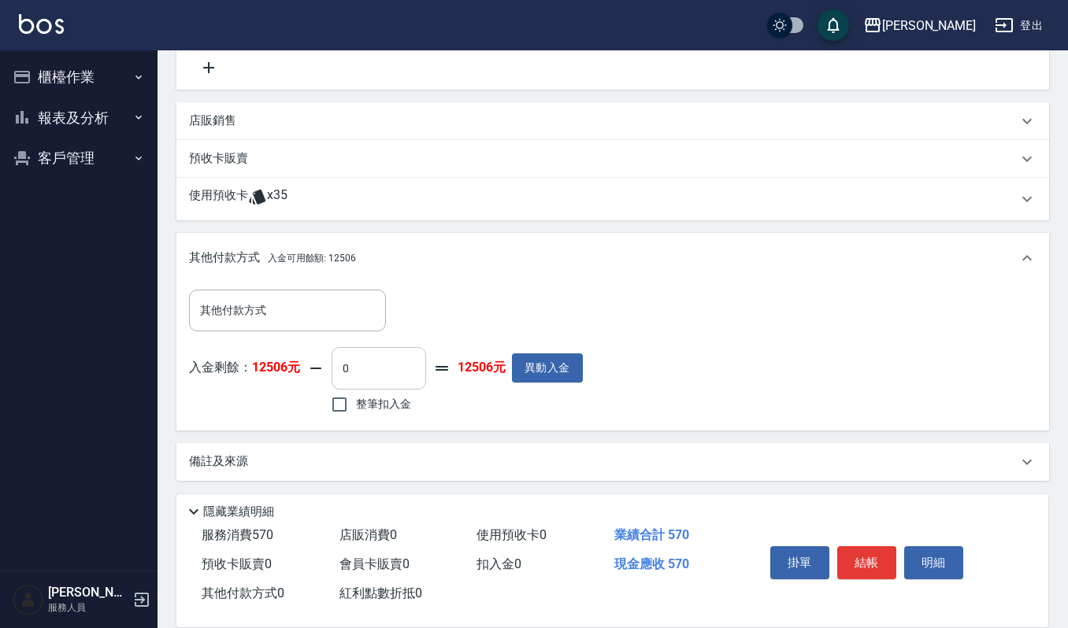
click at [382, 373] on input "0" at bounding box center [379, 368] width 94 height 43
type input "570"
click at [266, 313] on input "其他付款方式" at bounding box center [287, 311] width 183 height 28
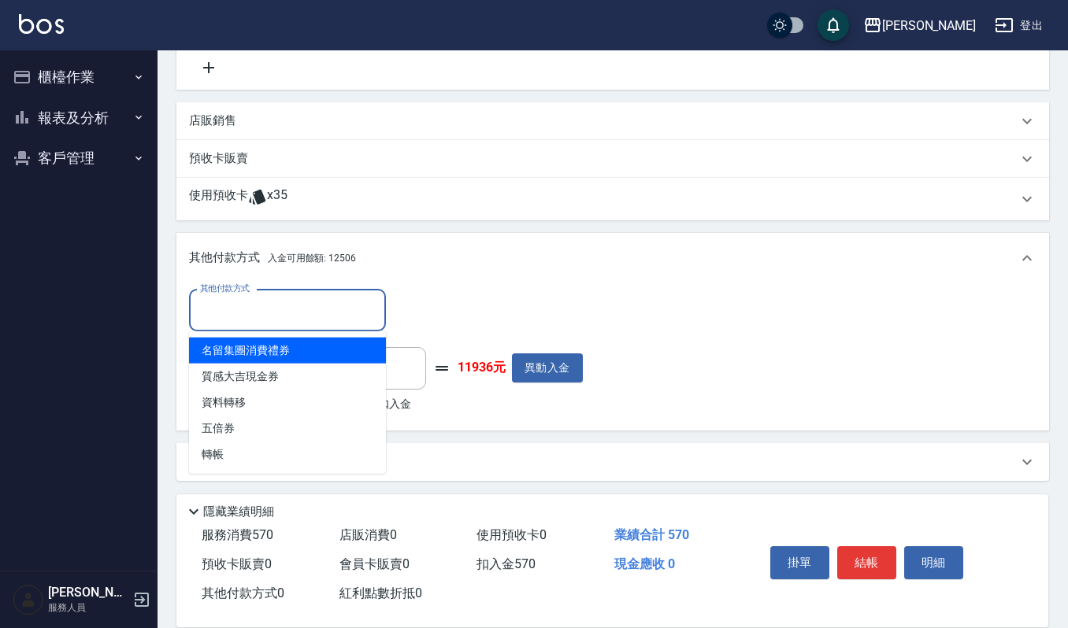
click at [480, 315] on div "其他付款方式 其他付款方式" at bounding box center [386, 311] width 394 height 42
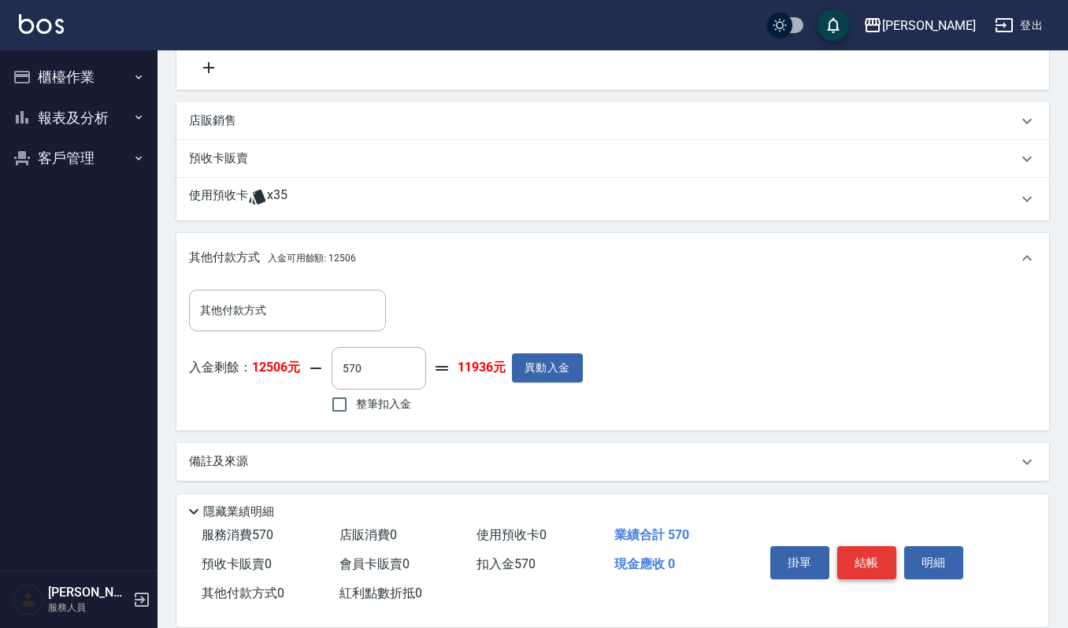
click at [854, 565] on button "結帳" at bounding box center [866, 562] width 59 height 33
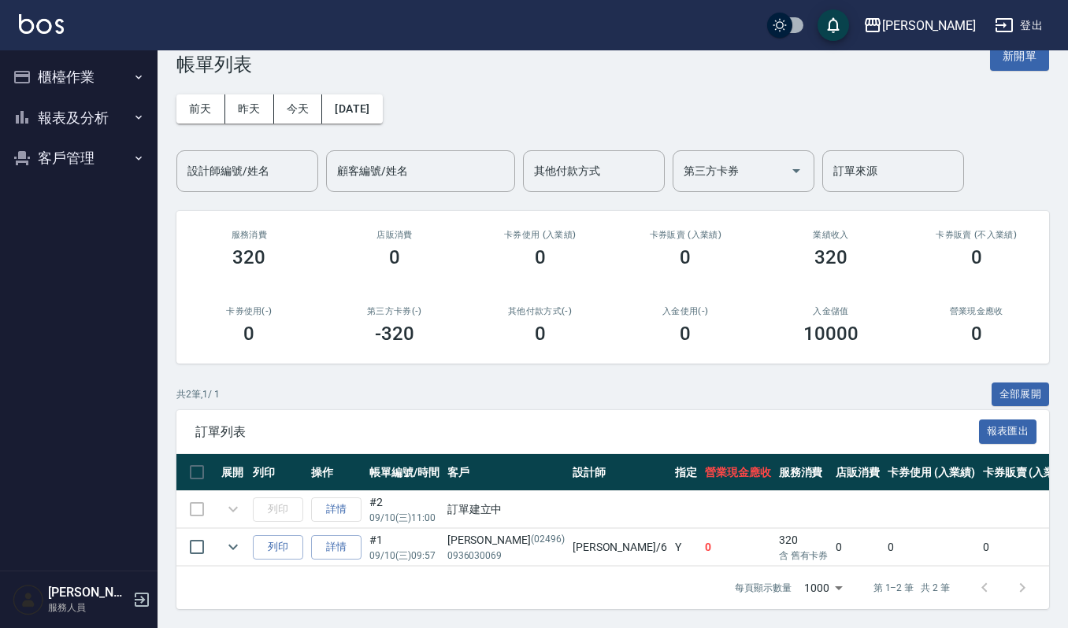
scroll to position [49, 0]
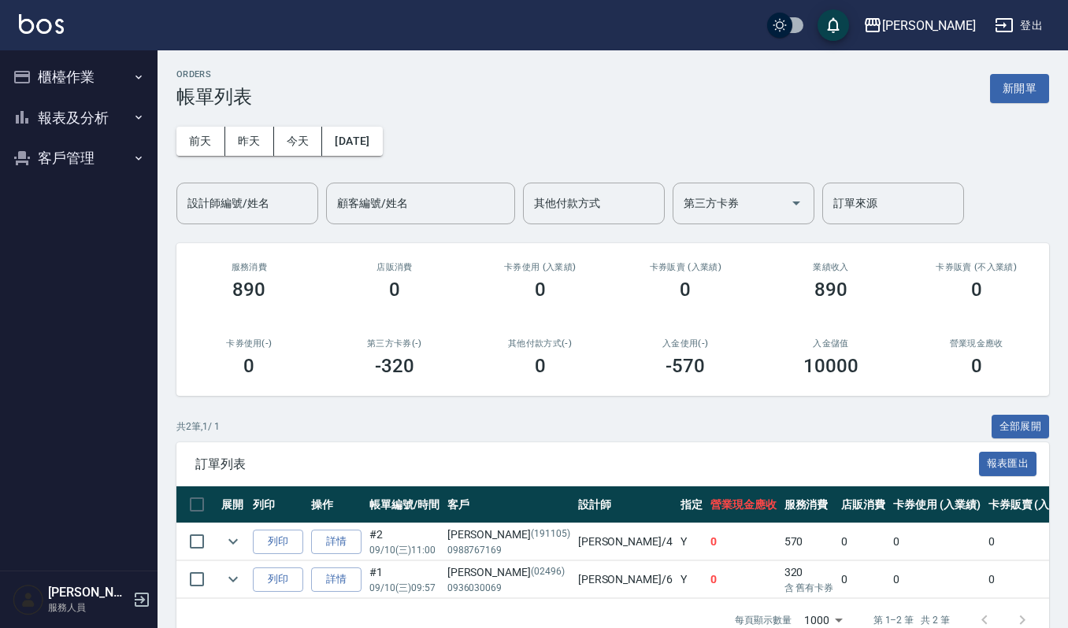
scroll to position [49, 0]
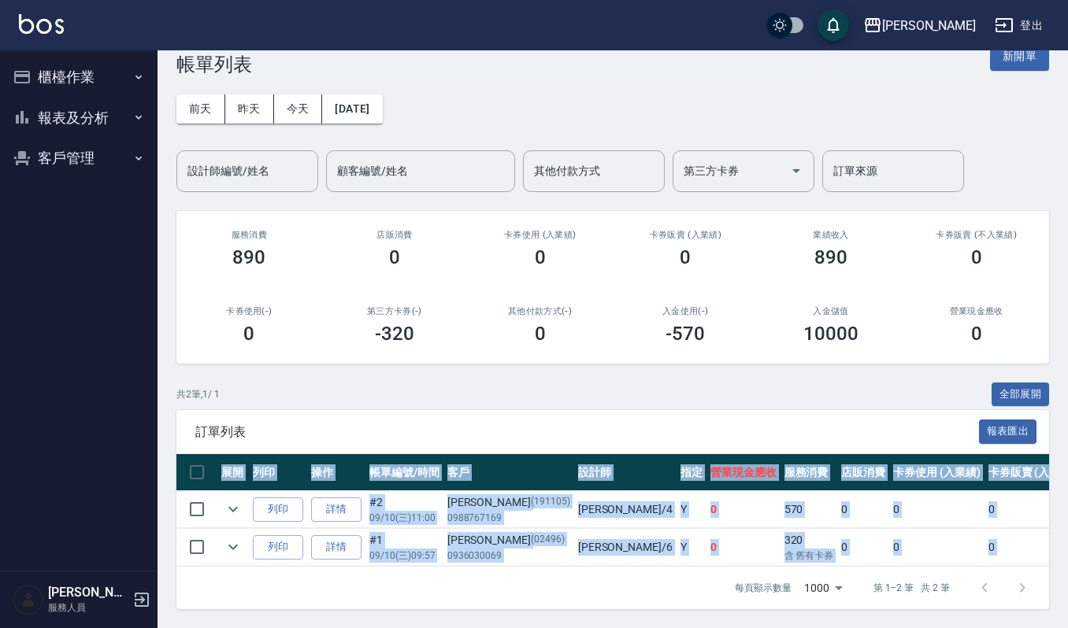
drag, startPoint x: 707, startPoint y: 551, endPoint x: 769, endPoint y: 552, distance: 62.2
click at [769, 552] on div "展開 列印 操作 帳單編號/時間 客戶 設計師 指定 營業現金應收 服務消費 店販消費 卡券使用 (入業績) 卡券販賣 (入業績) 業績收入 卡券販賣 (不入…" at bounding box center [612, 510] width 872 height 113
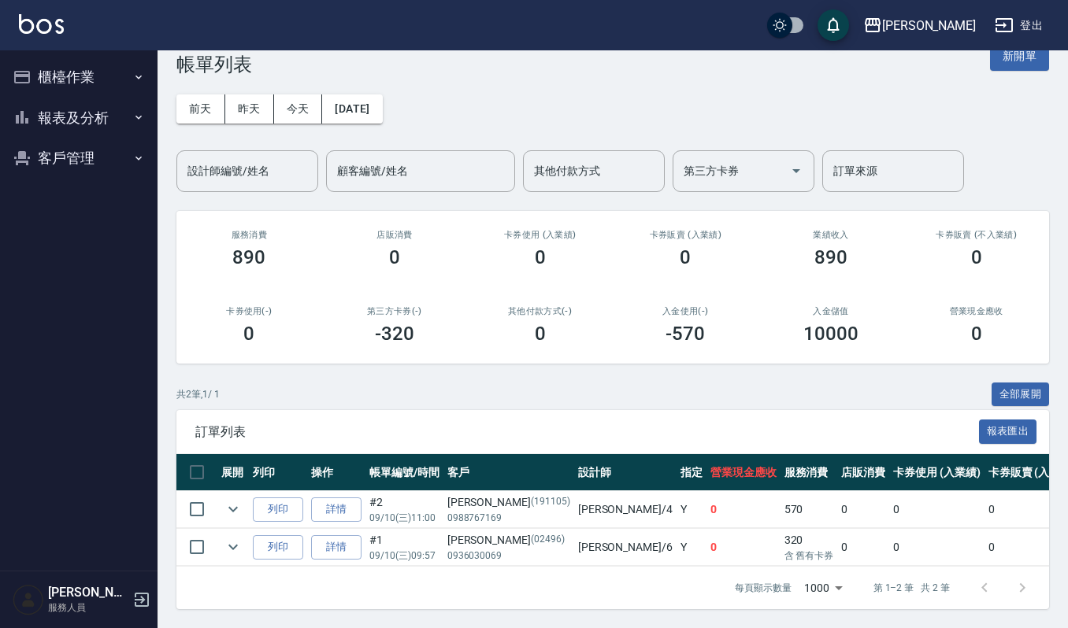
click at [732, 383] on div "共 2 筆, 1 / 1 全部展開" at bounding box center [612, 395] width 872 height 24
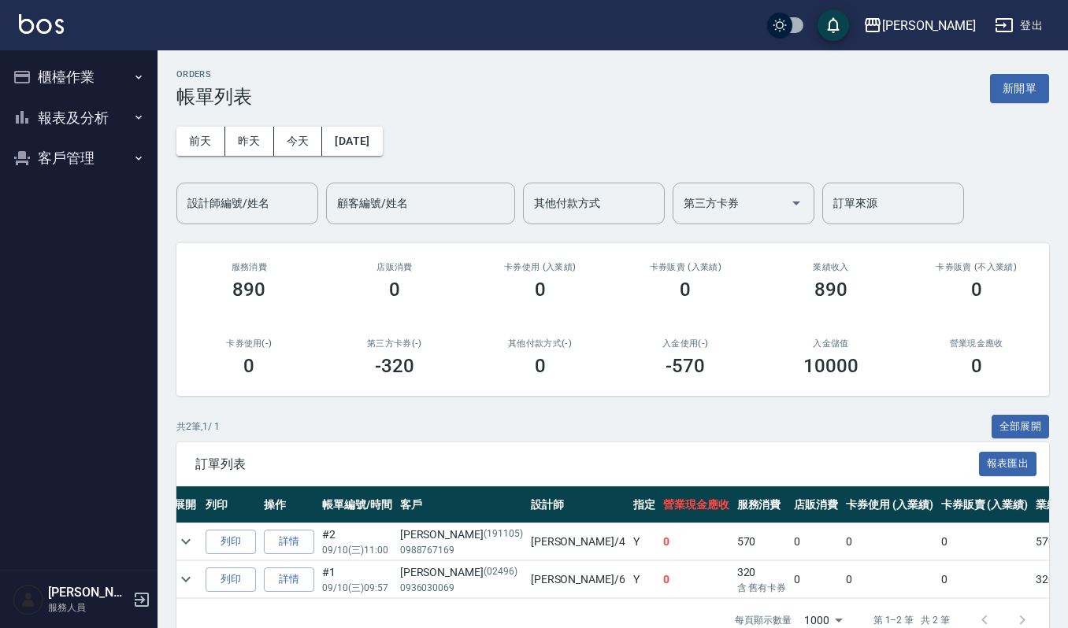
scroll to position [0, 0]
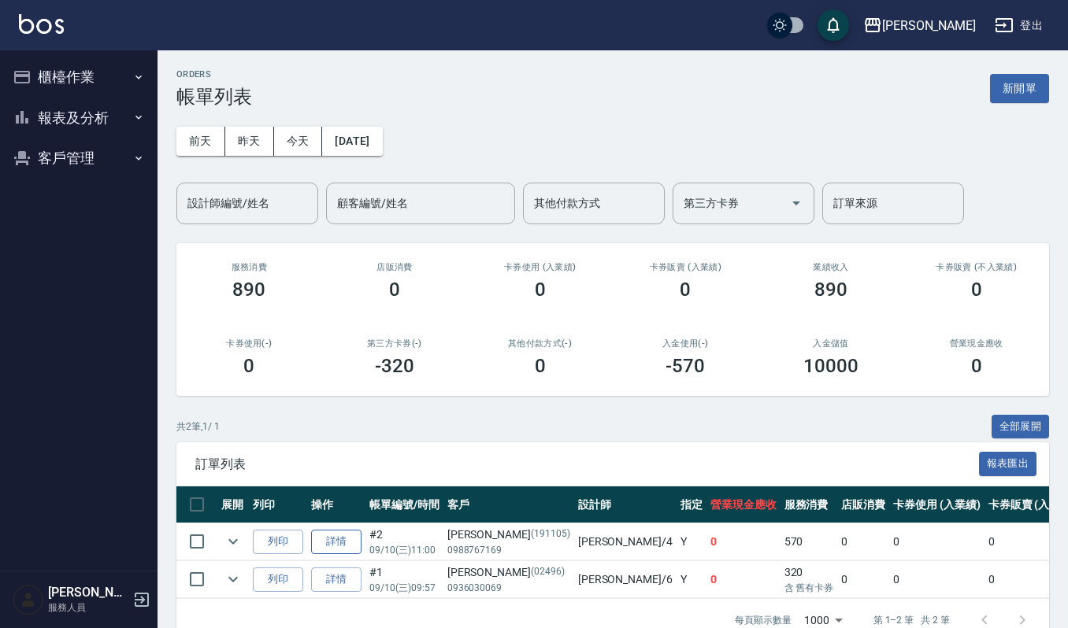
click at [347, 549] on link "詳情" at bounding box center [336, 542] width 50 height 24
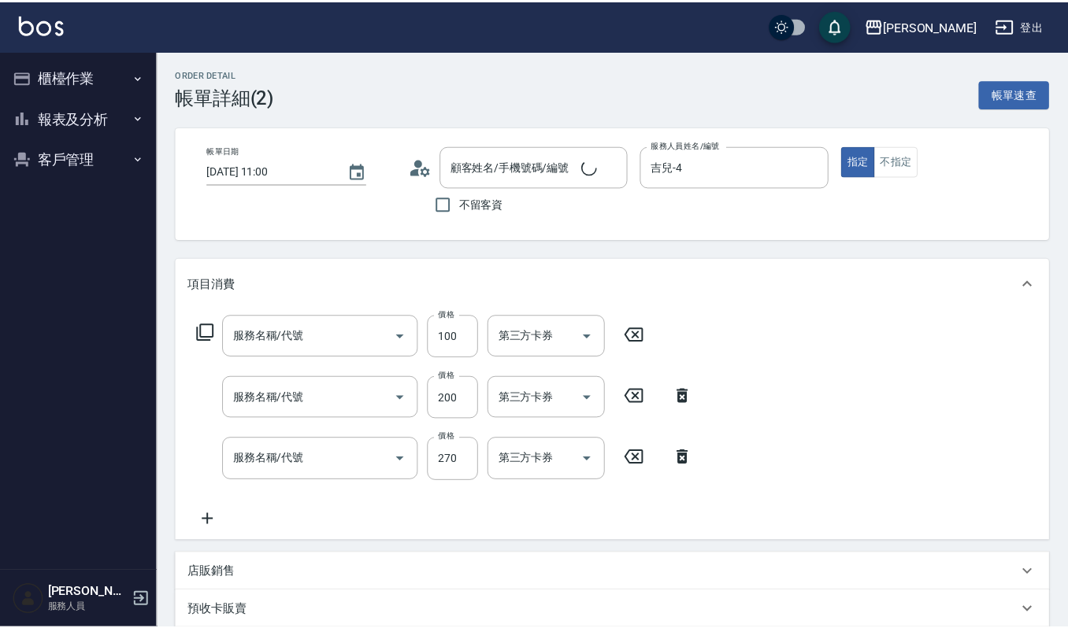
type input "[DATE] 11:00"
type input "吉兒-4"
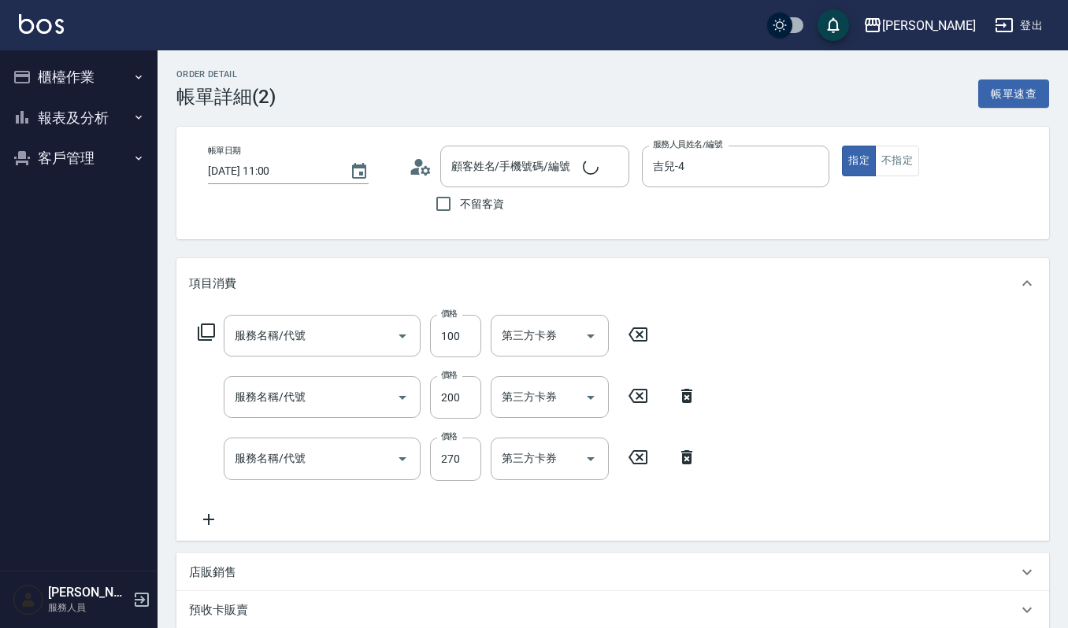
type input "修瀏海(303)"
type input "自備複方.亞士(532)"
type input "一般洗髮(101)"
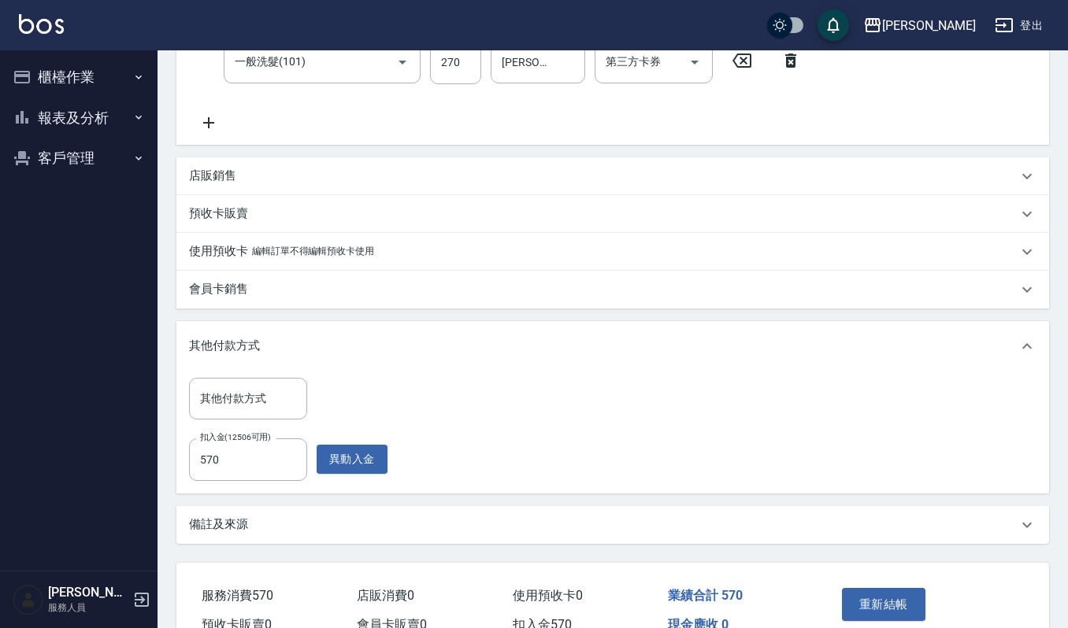
type input "[PERSON_NAME]/0988767169/191105"
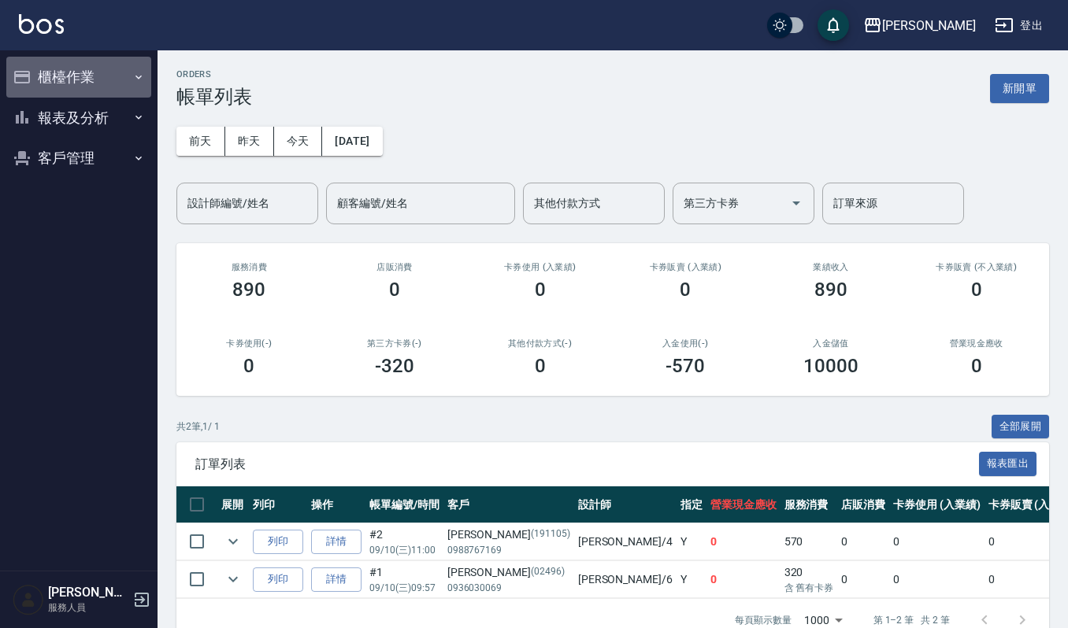
click at [43, 73] on button "櫃檯作業" at bounding box center [78, 77] width 145 height 41
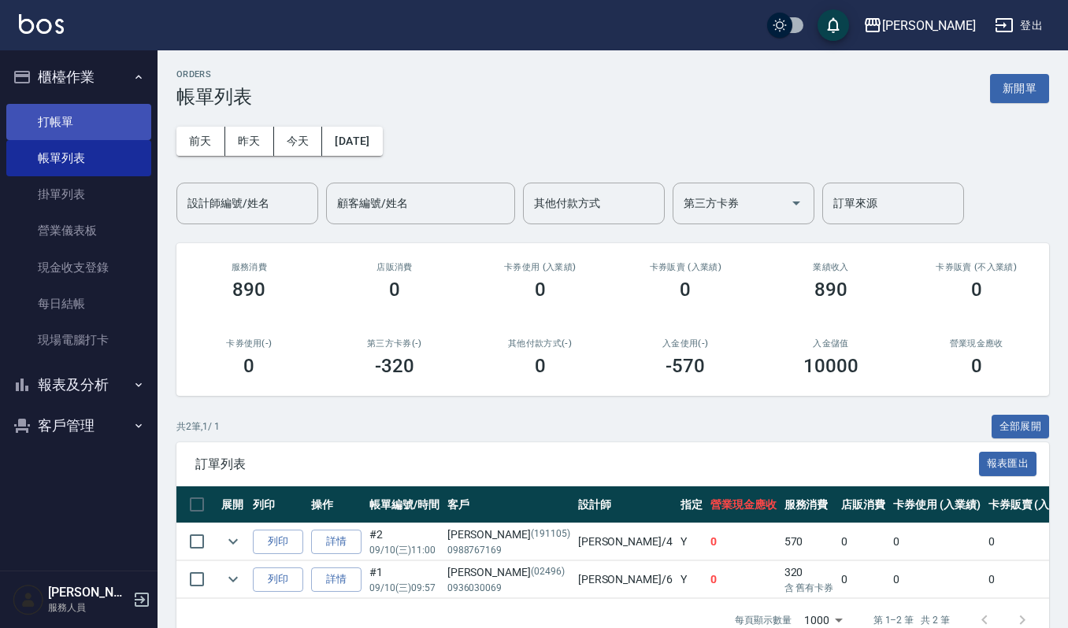
click at [88, 115] on link "打帳單" at bounding box center [78, 122] width 145 height 36
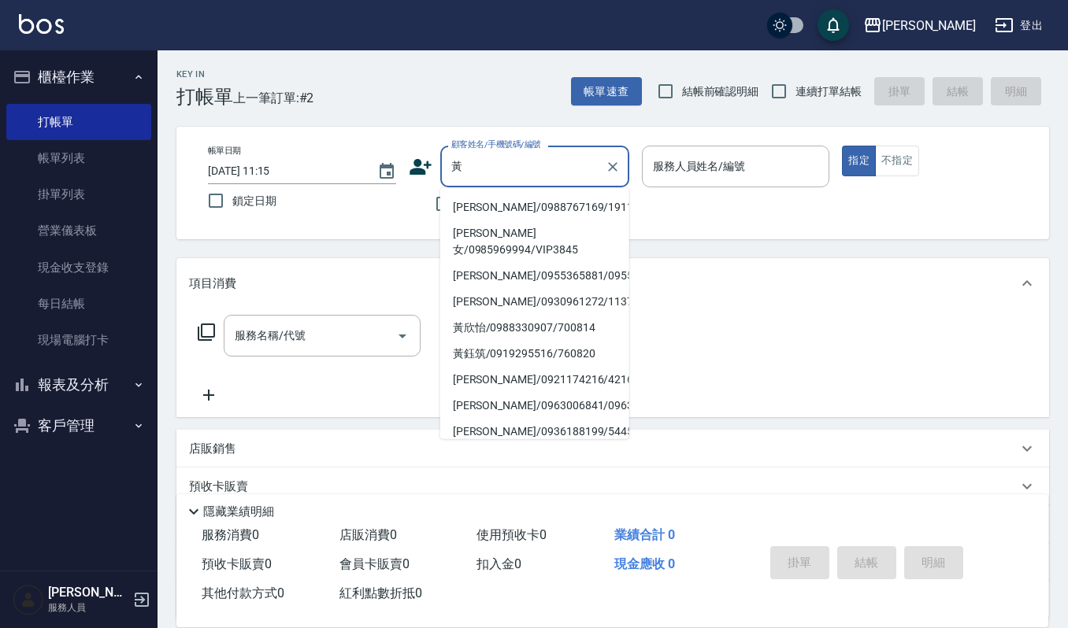
click at [483, 208] on li "[PERSON_NAME]/0988767169/191105" at bounding box center [534, 207] width 189 height 26
type input "[PERSON_NAME]/0988767169/191105"
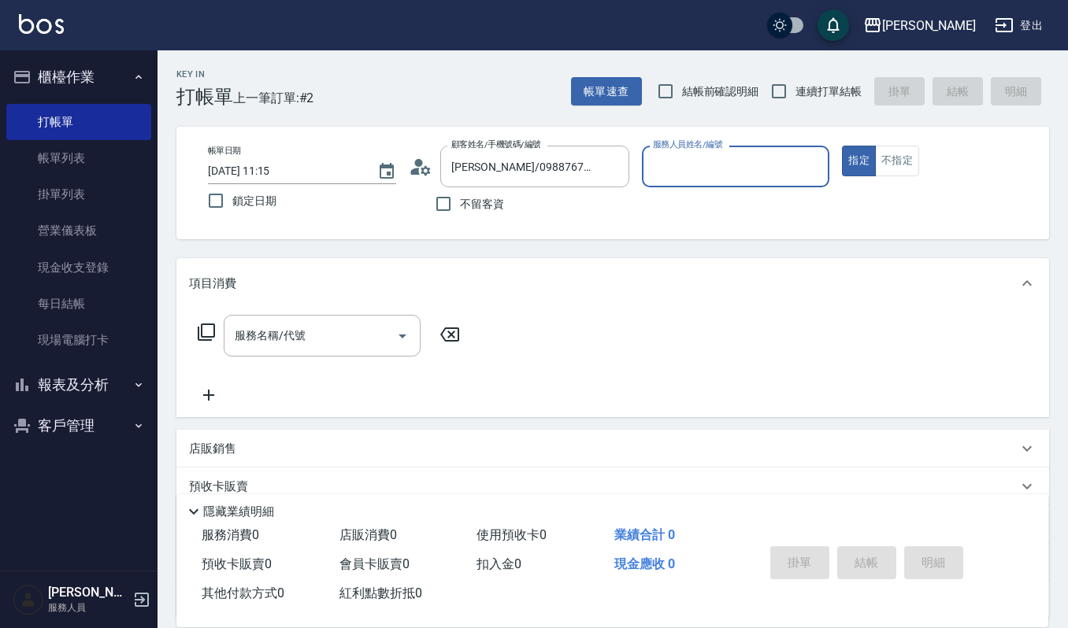
type input "吉兒-4"
click at [611, 165] on icon "Clear" at bounding box center [612, 166] width 9 height 9
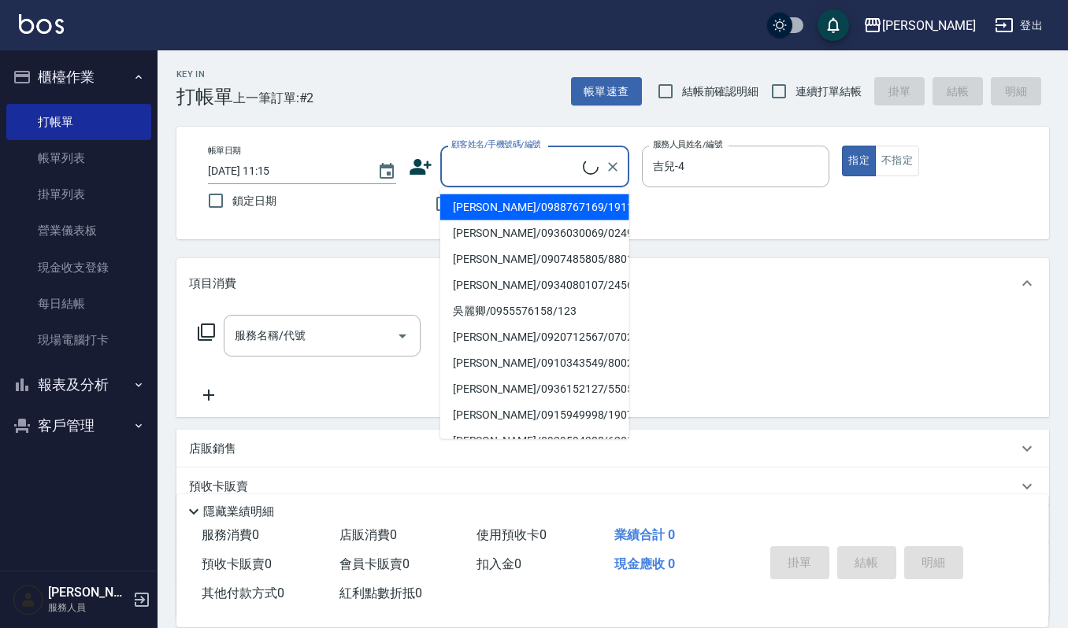
click at [546, 169] on input "顧客姓名/手機號碼/編號" at bounding box center [514, 167] width 135 height 28
click at [529, 206] on li "[PERSON_NAME]/0988767169/191105" at bounding box center [534, 207] width 189 height 26
type input "[PERSON_NAME]/0988767169/191105"
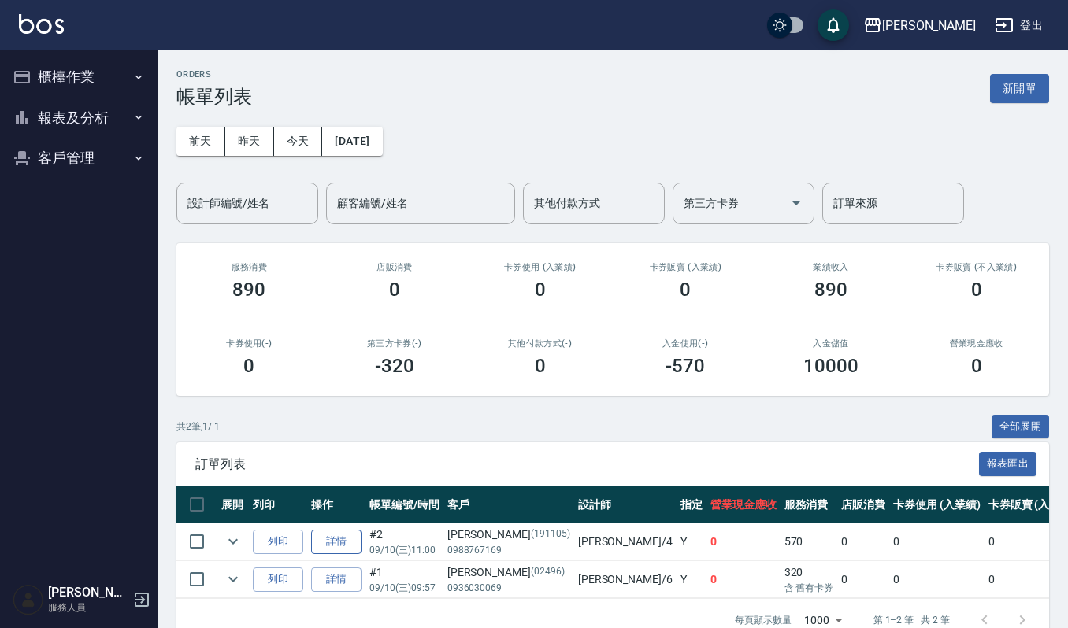
click at [331, 542] on link "詳情" at bounding box center [336, 542] width 50 height 24
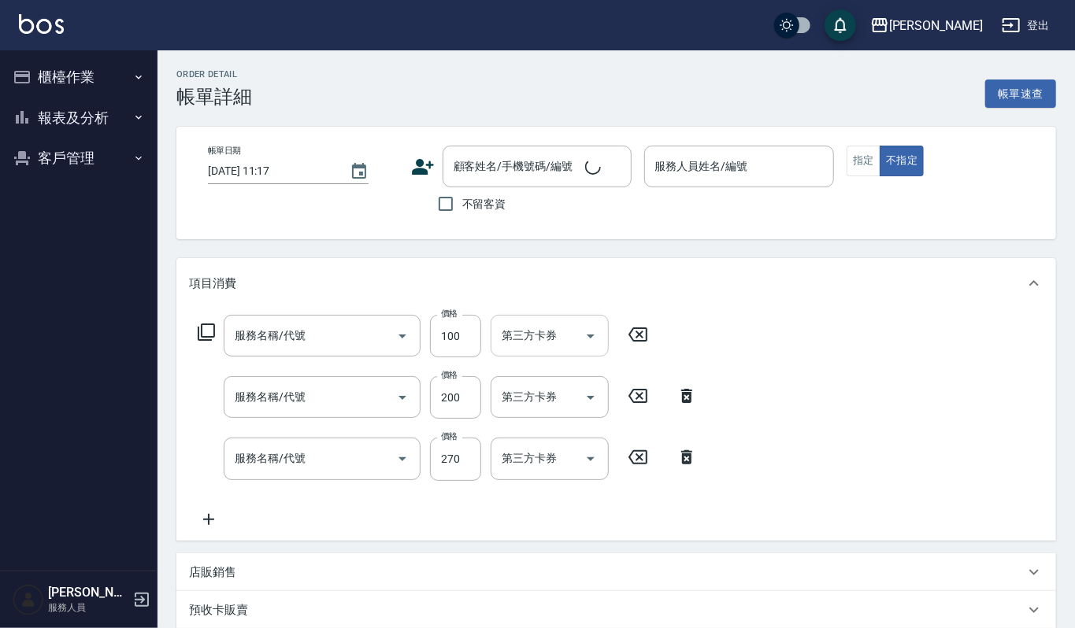
type input "[DATE] 11:00"
type input "吉兒-4"
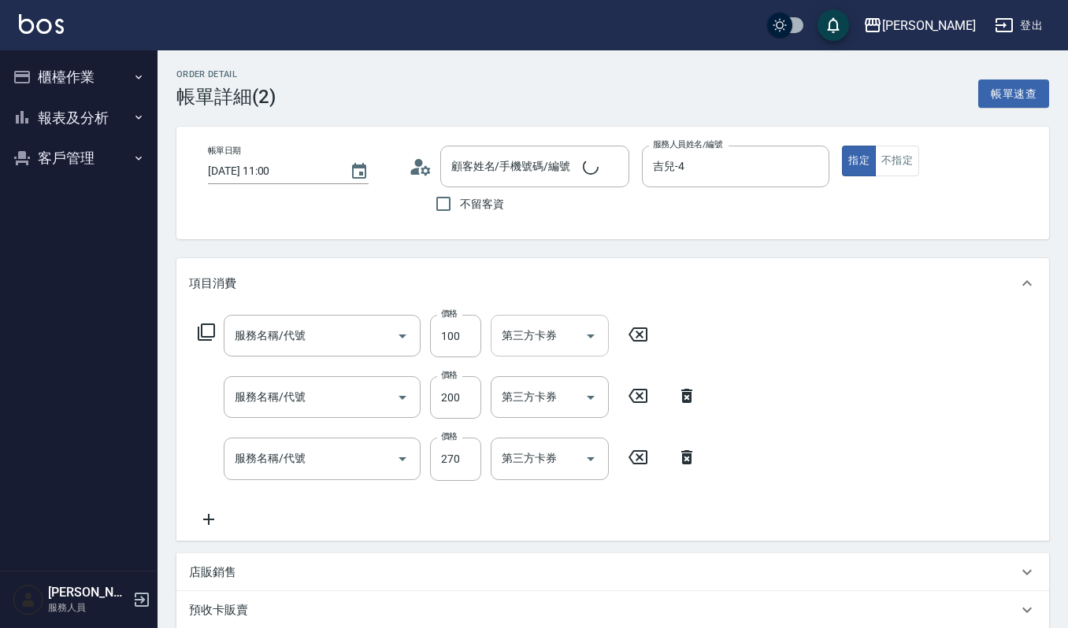
type input "修瀏海(303)"
type input "自備複方.亞士(532)"
type input "一般洗髮(101)"
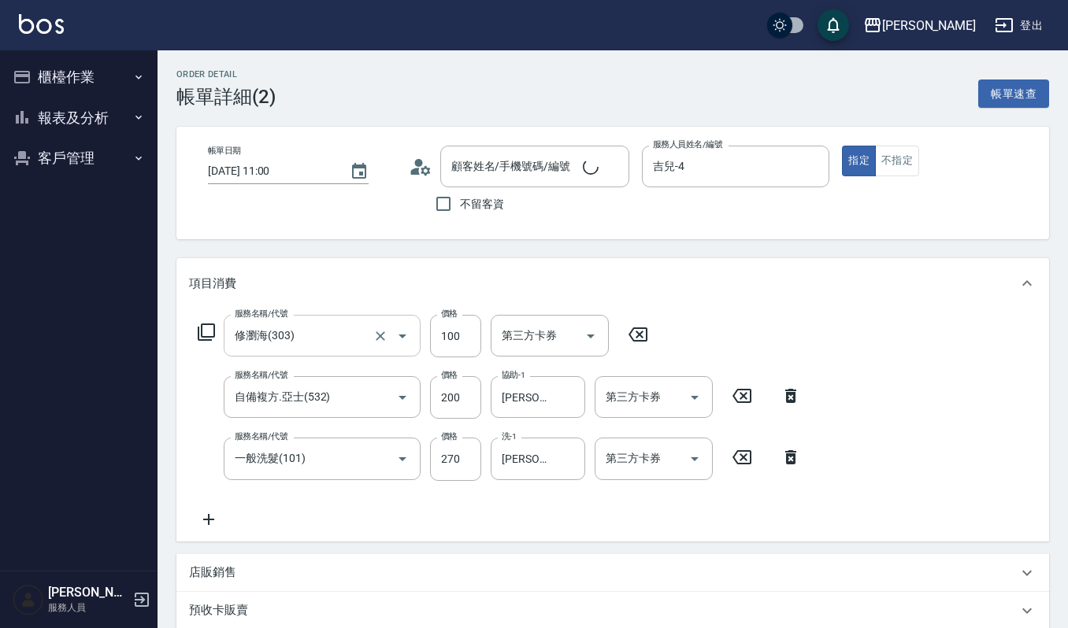
type input "[PERSON_NAME]/0988767169/191105"
click at [334, 452] on input "一般洗髮(101)" at bounding box center [300, 459] width 139 height 28
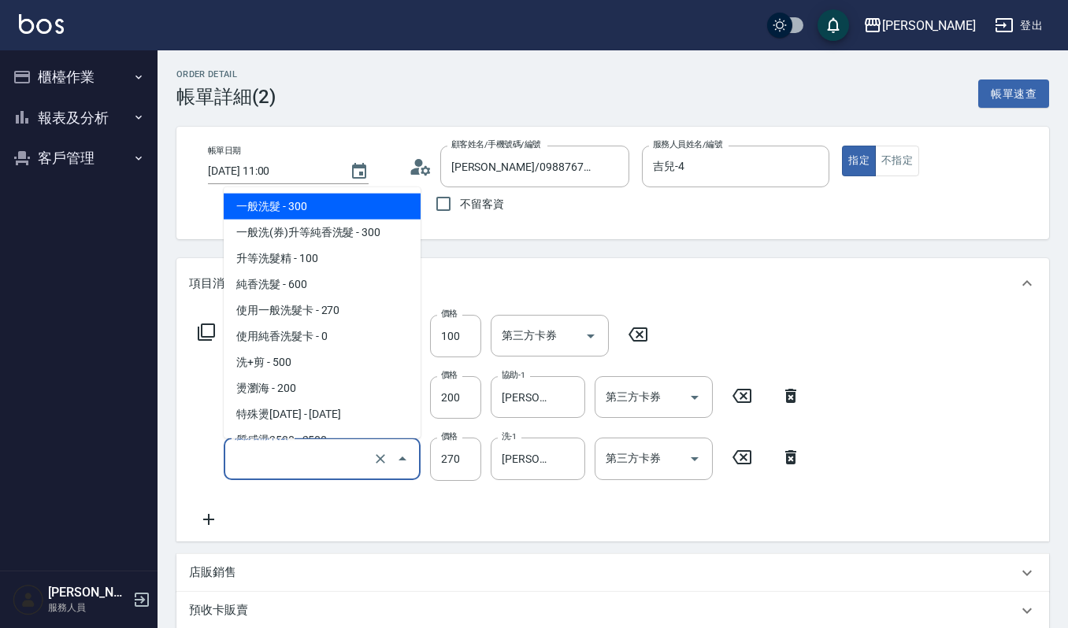
type input "0"
click at [335, 452] on input "服務名稱/代號" at bounding box center [310, 459] width 159 height 28
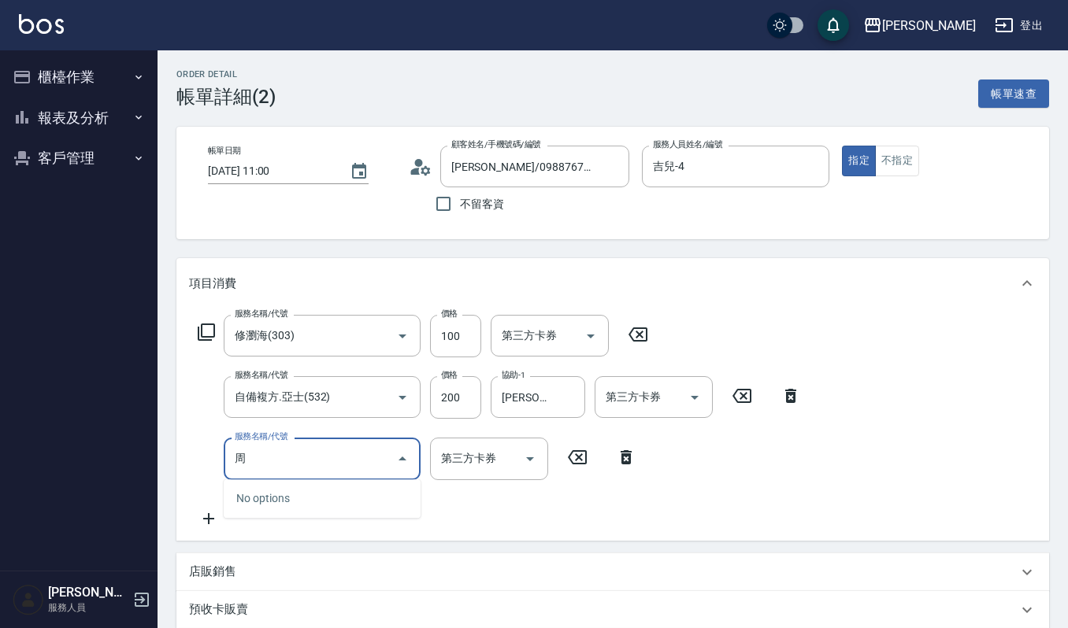
type input "週"
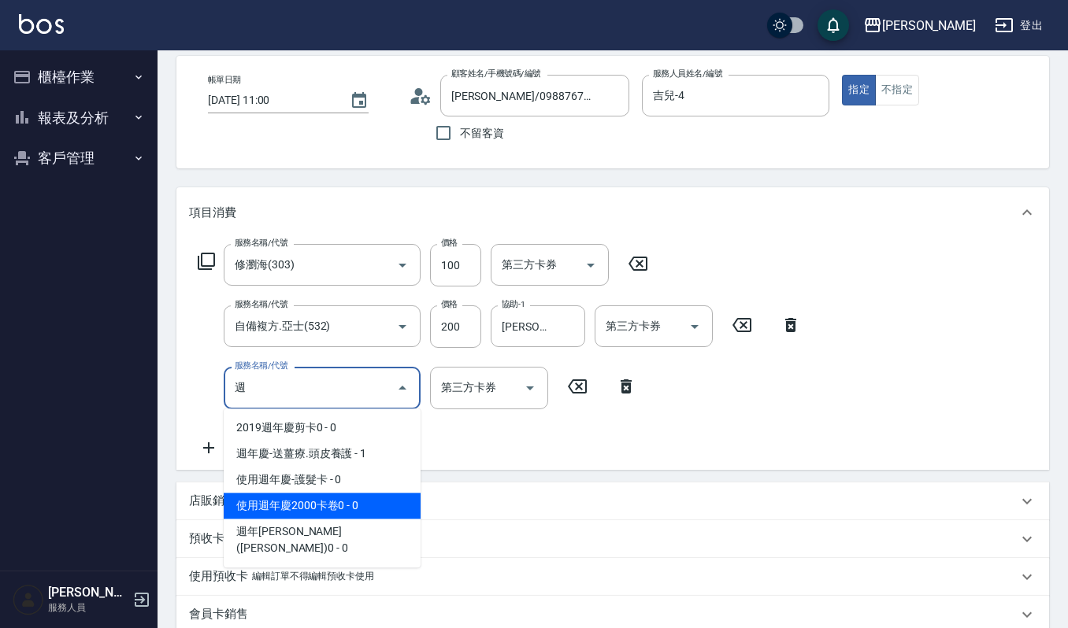
scroll to position [105, 0]
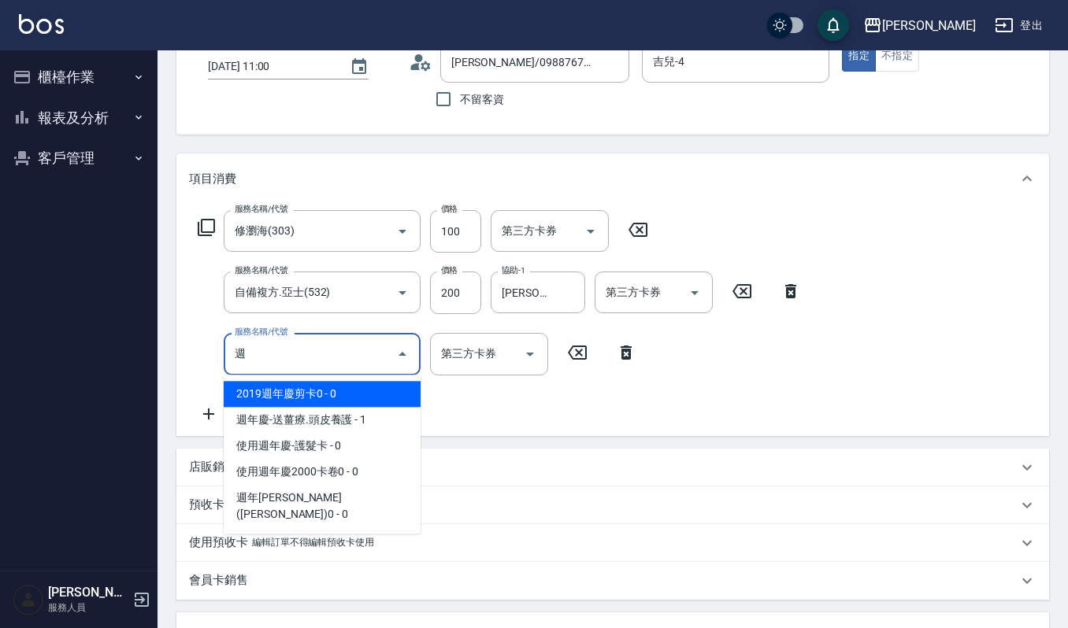
click at [363, 350] on input "週" at bounding box center [310, 354] width 159 height 28
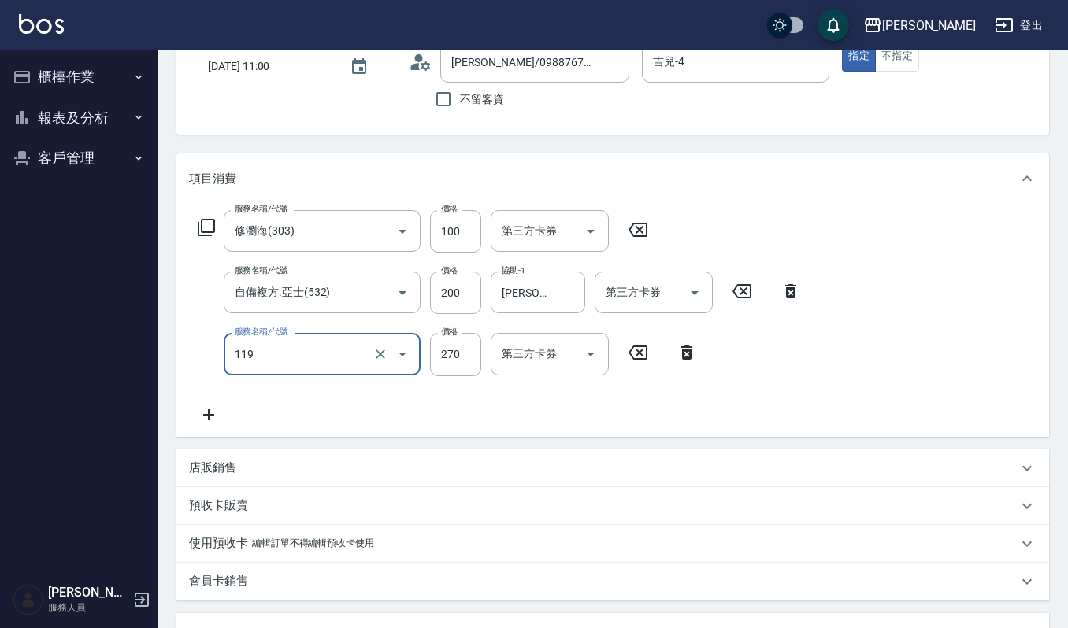
type input "使用一般洗髮卡(119)"
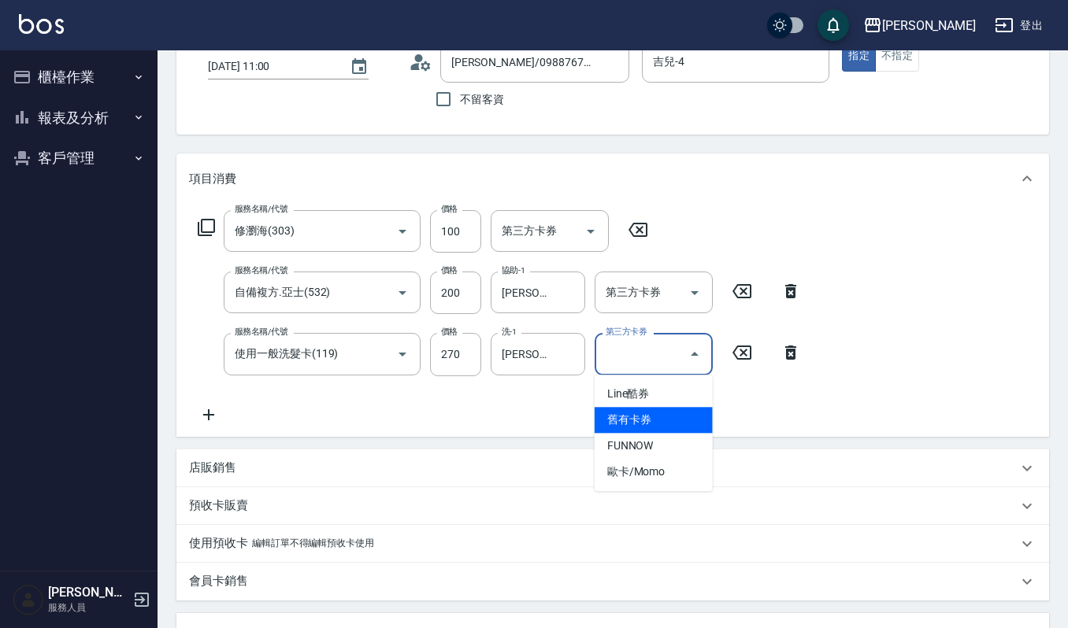
type input "舊有卡券"
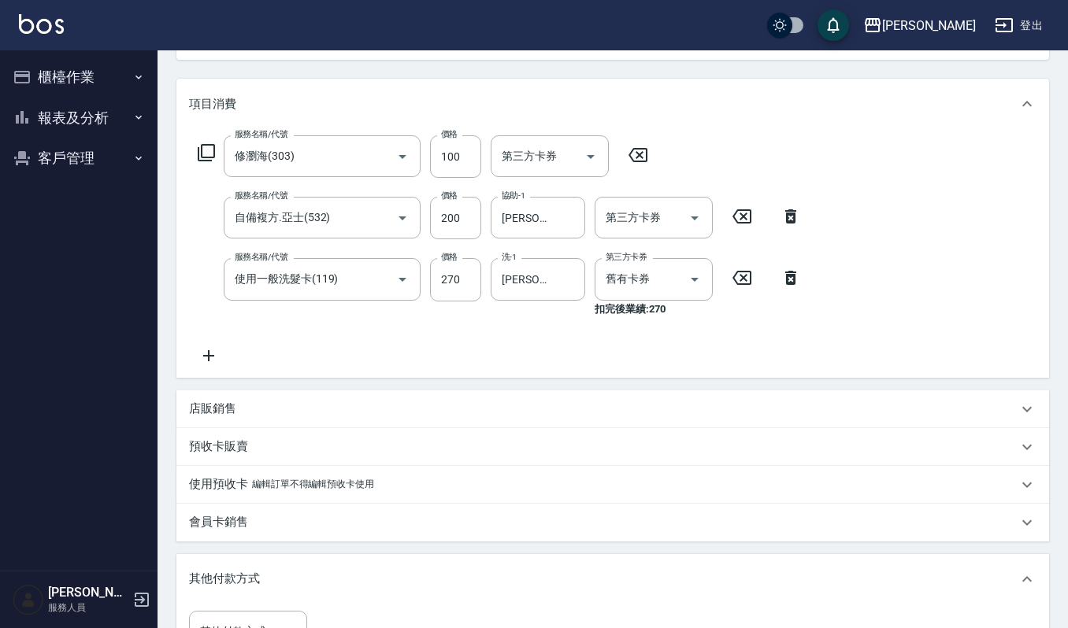
scroll to position [495, 0]
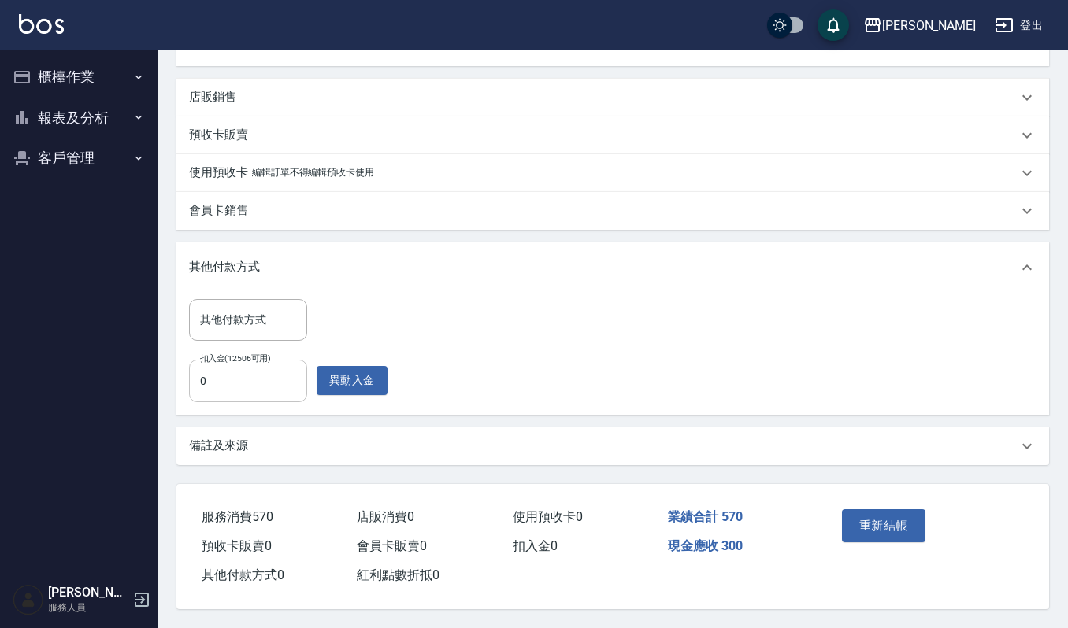
click at [247, 380] on input "0" at bounding box center [248, 381] width 118 height 43
type input "300"
click at [868, 531] on button "重新結帳" at bounding box center [883, 525] width 83 height 33
